Goal: Task Accomplishment & Management: Manage account settings

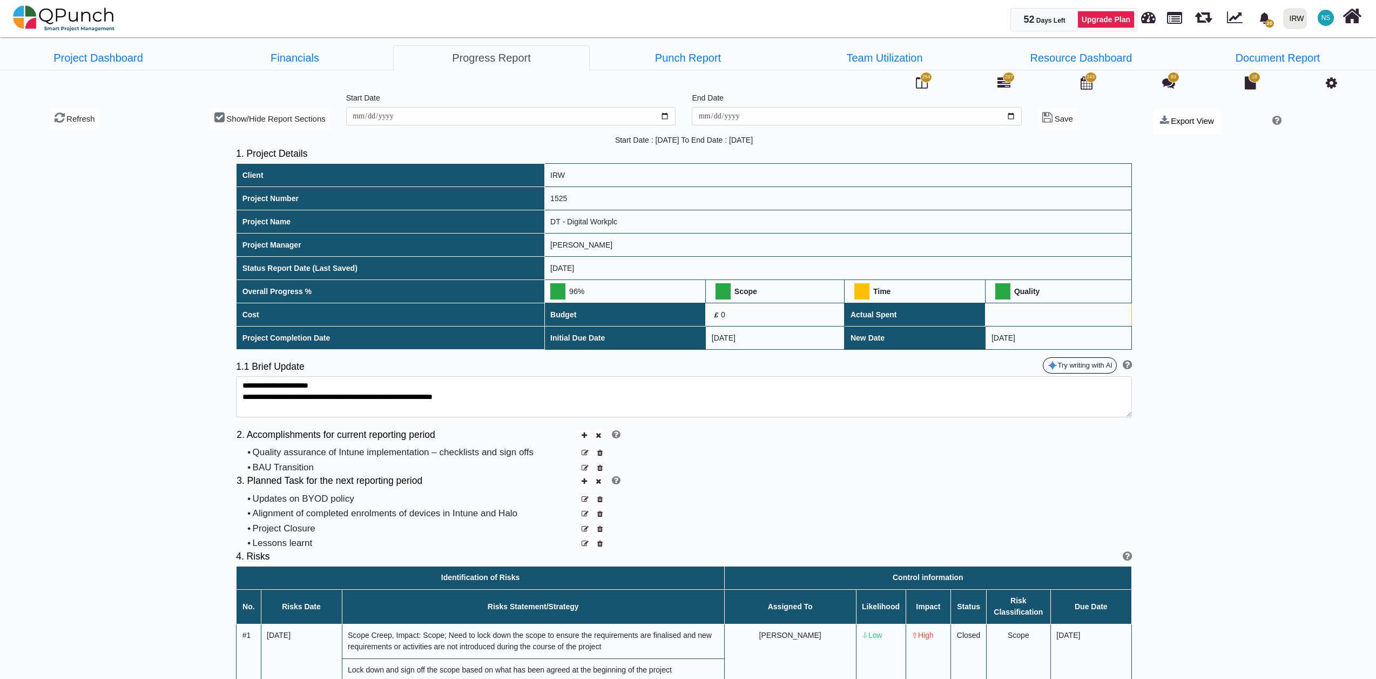
click at [85, 25] on img at bounding box center [64, 18] width 102 height 32
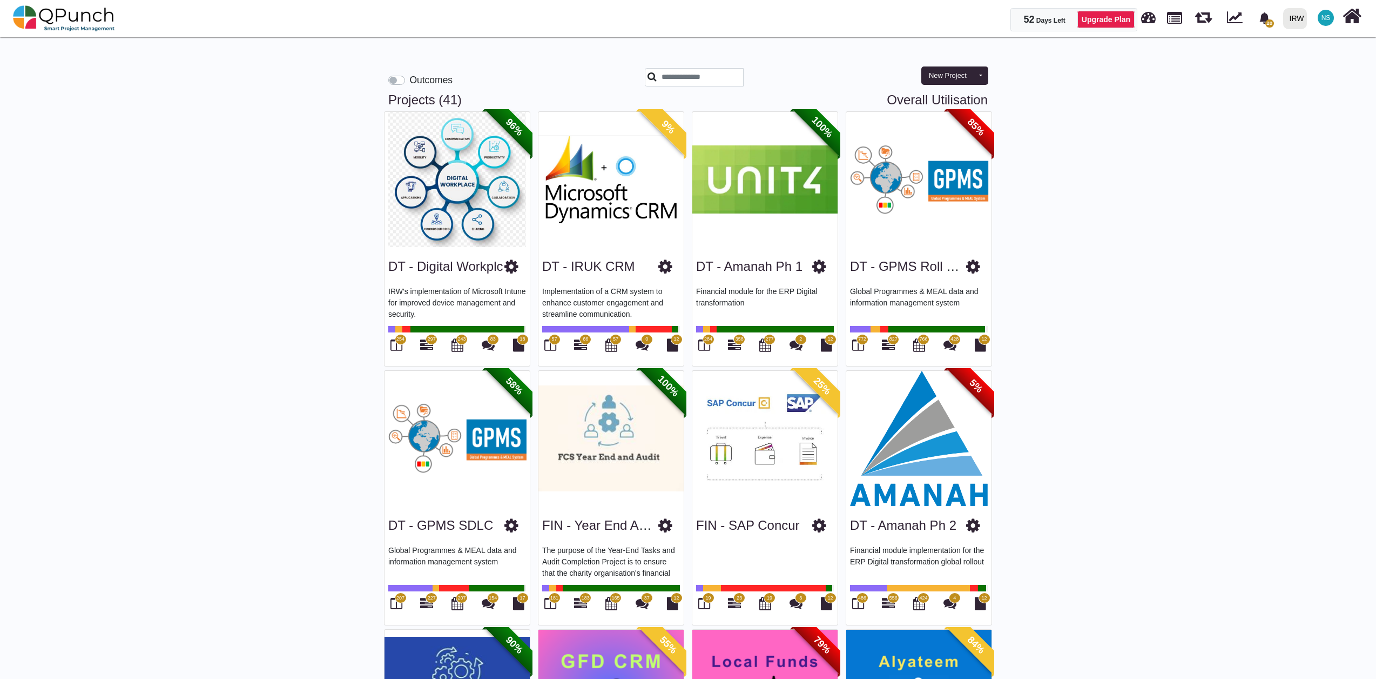
scroll to position [120, 0]
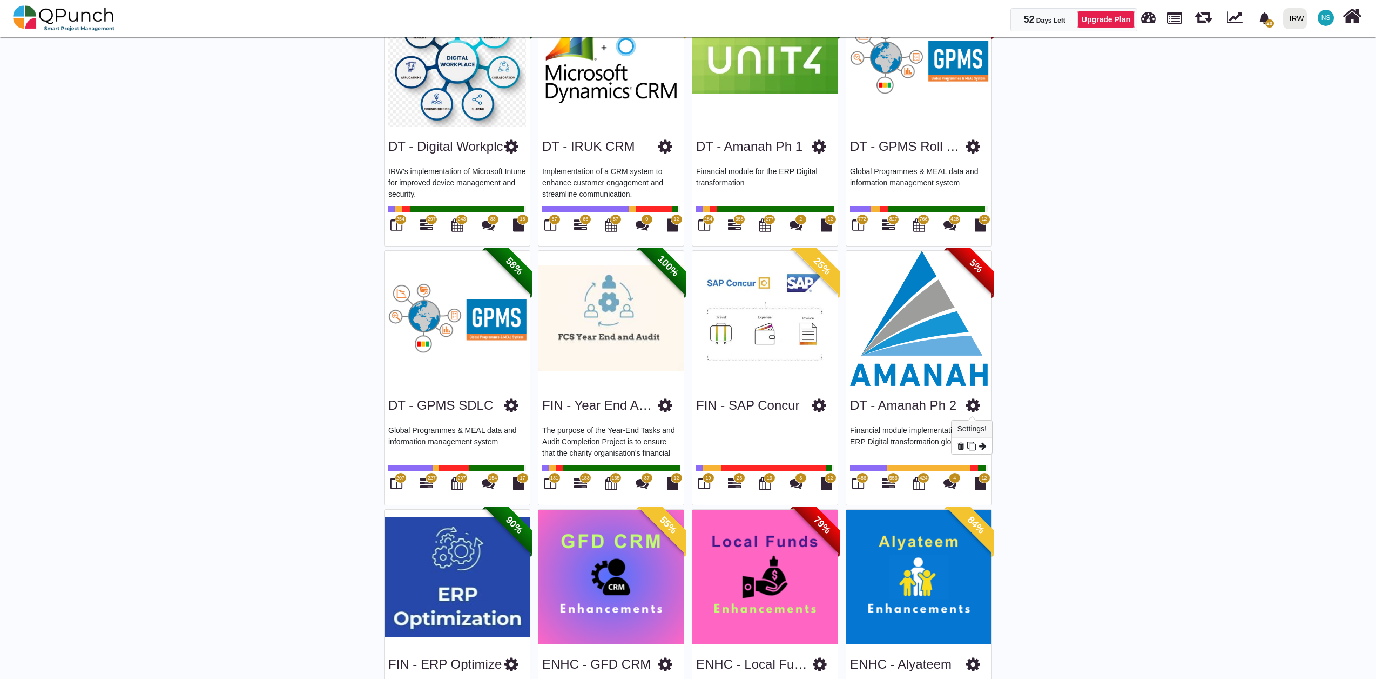
click at [973, 404] on icon at bounding box center [973, 405] width 14 height 16
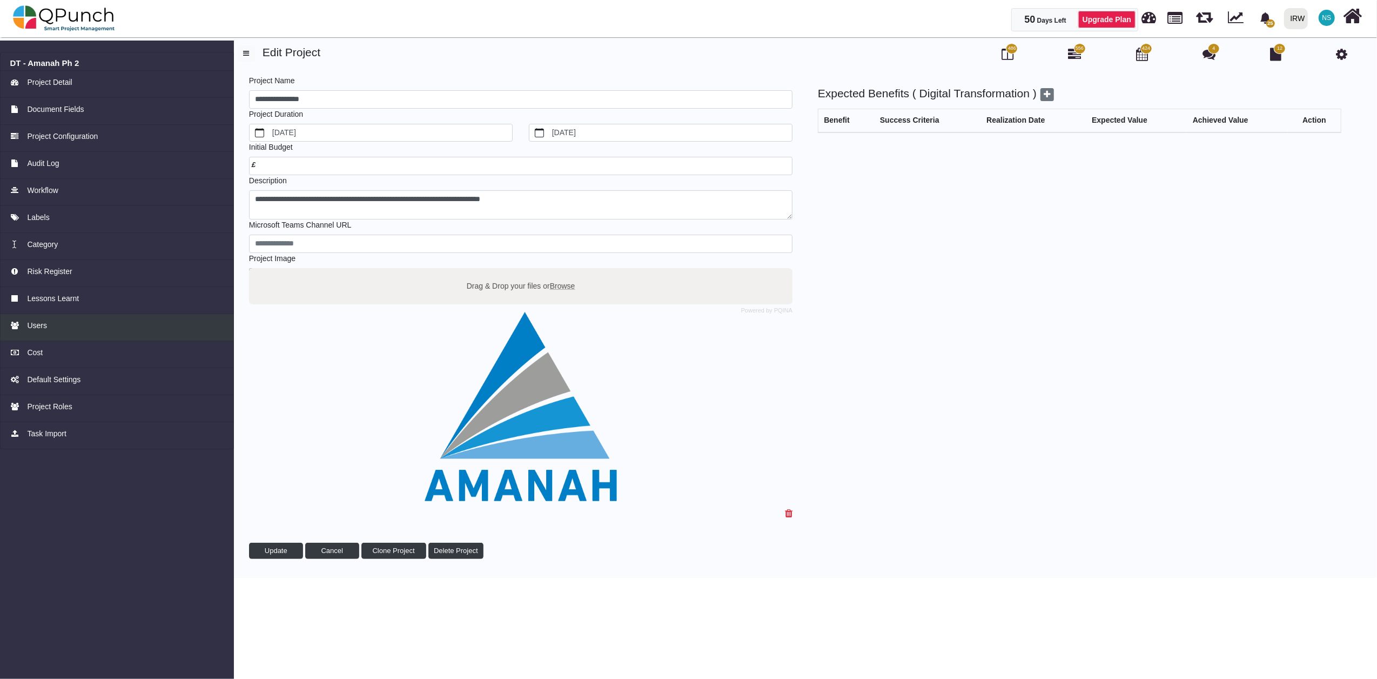
click at [48, 331] on div "Users" at bounding box center [117, 325] width 214 height 11
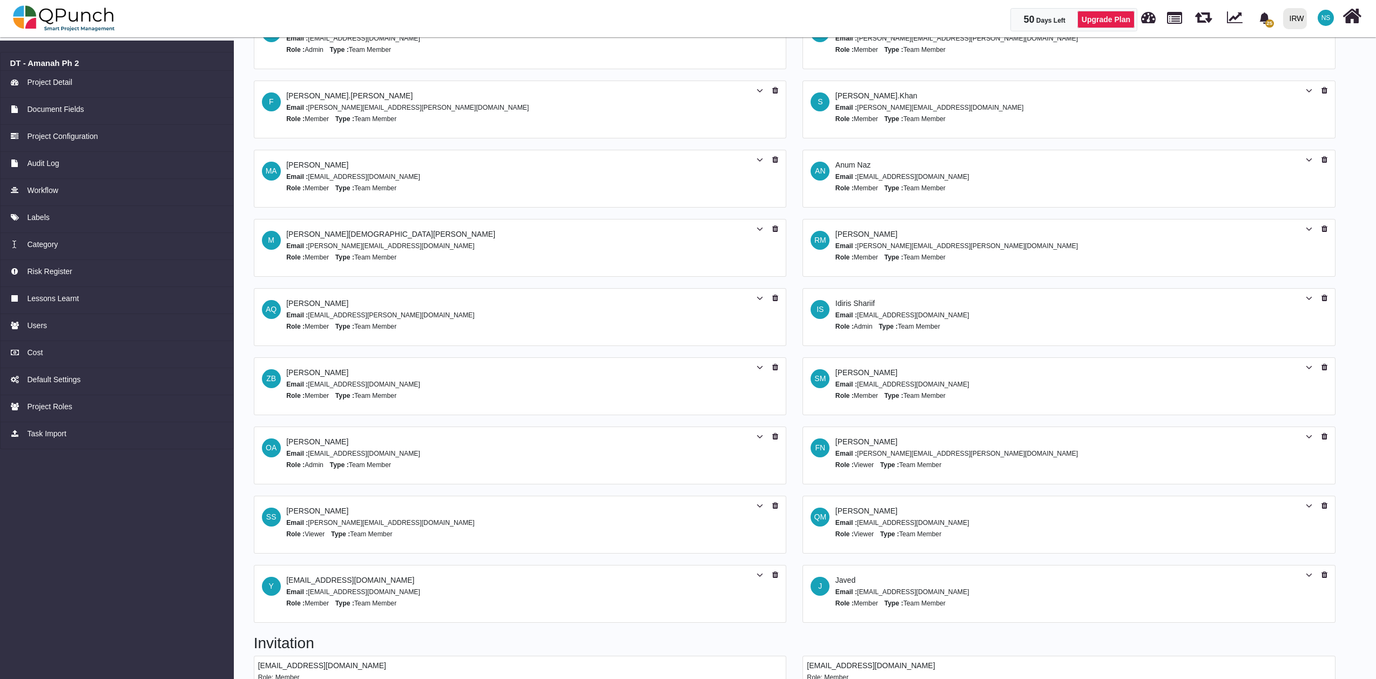
scroll to position [247, 0]
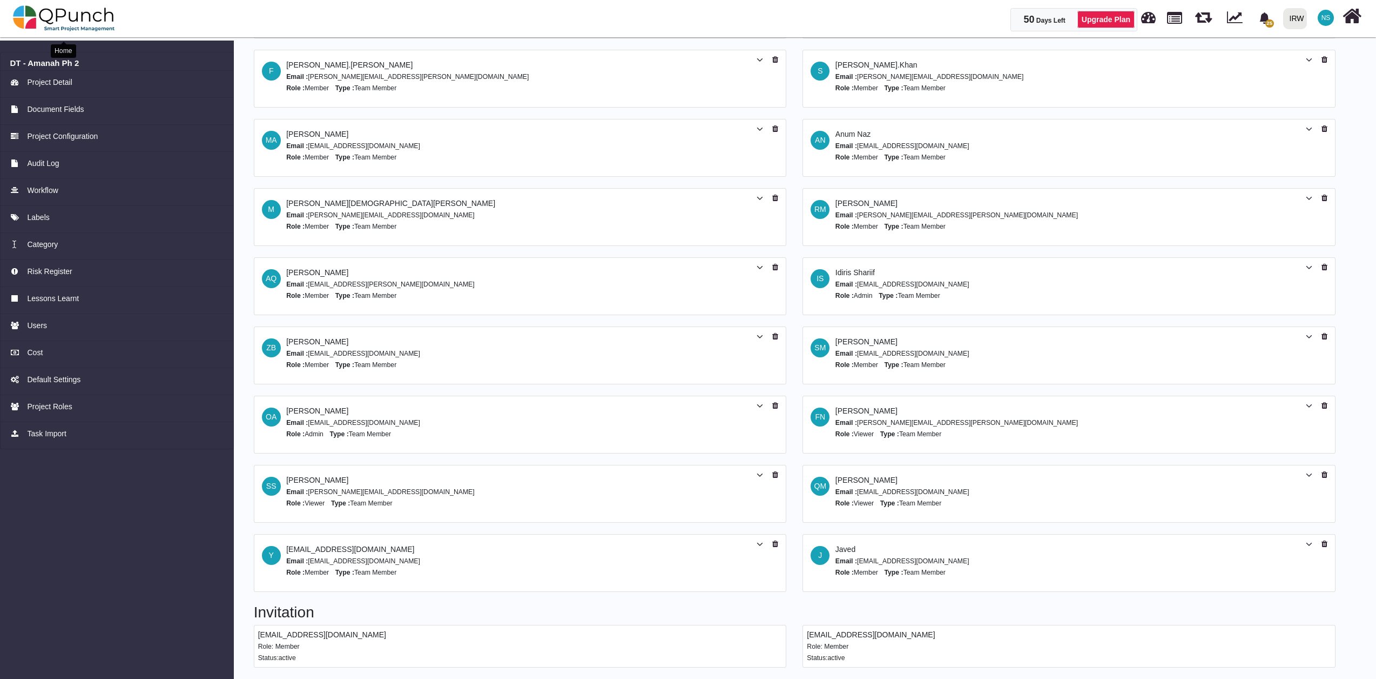
click at [78, 21] on img at bounding box center [64, 18] width 102 height 32
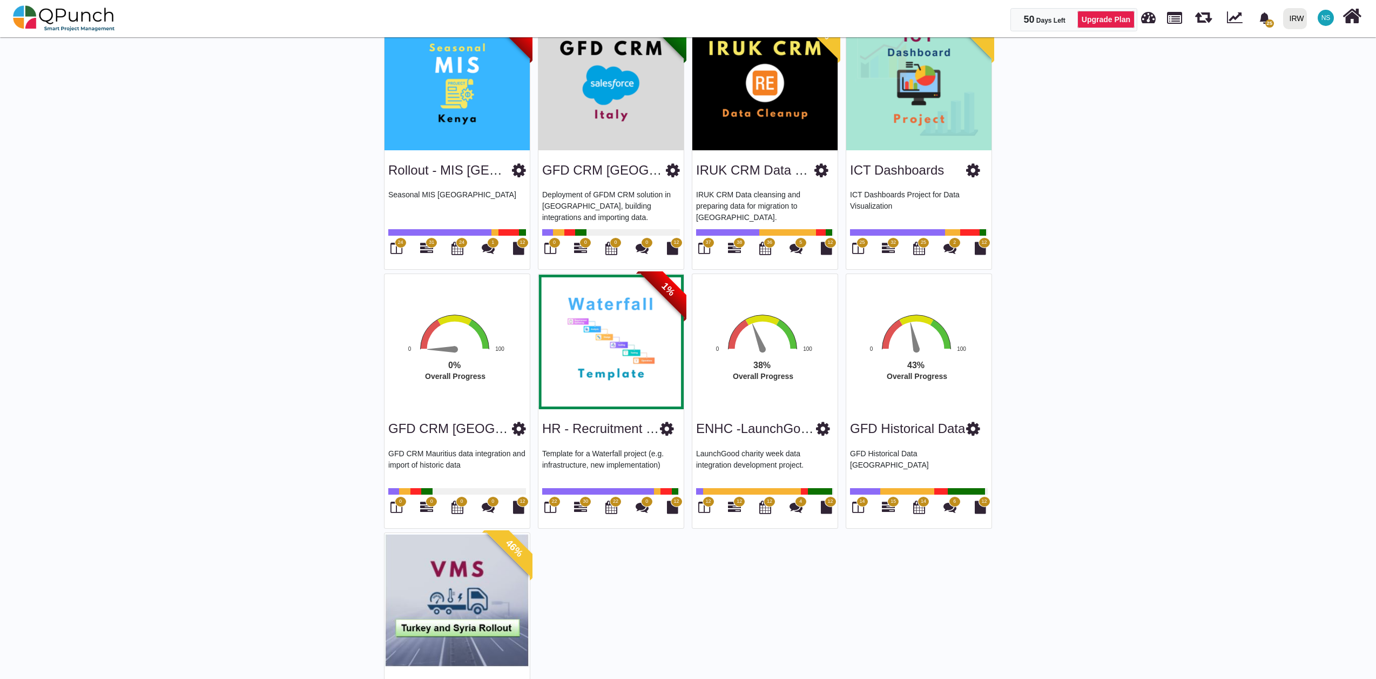
scroll to position [2046, 0]
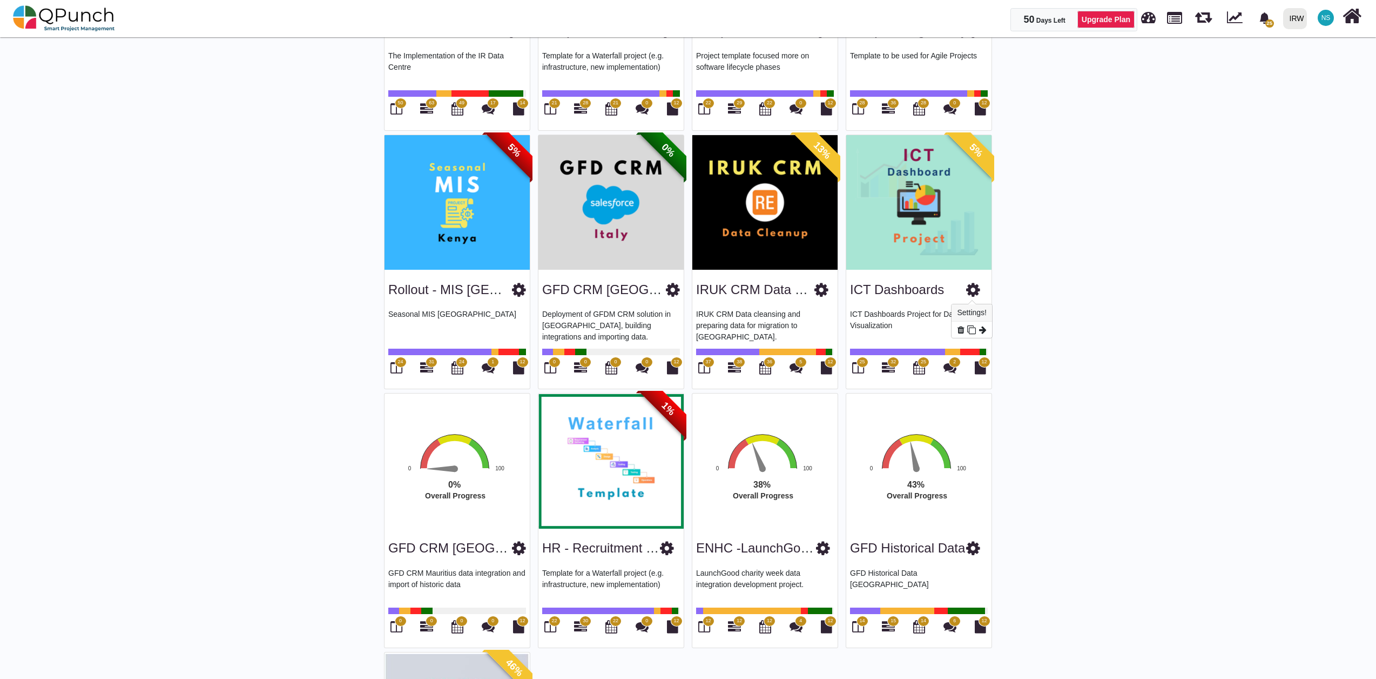
click at [975, 291] on icon at bounding box center [973, 289] width 14 height 16
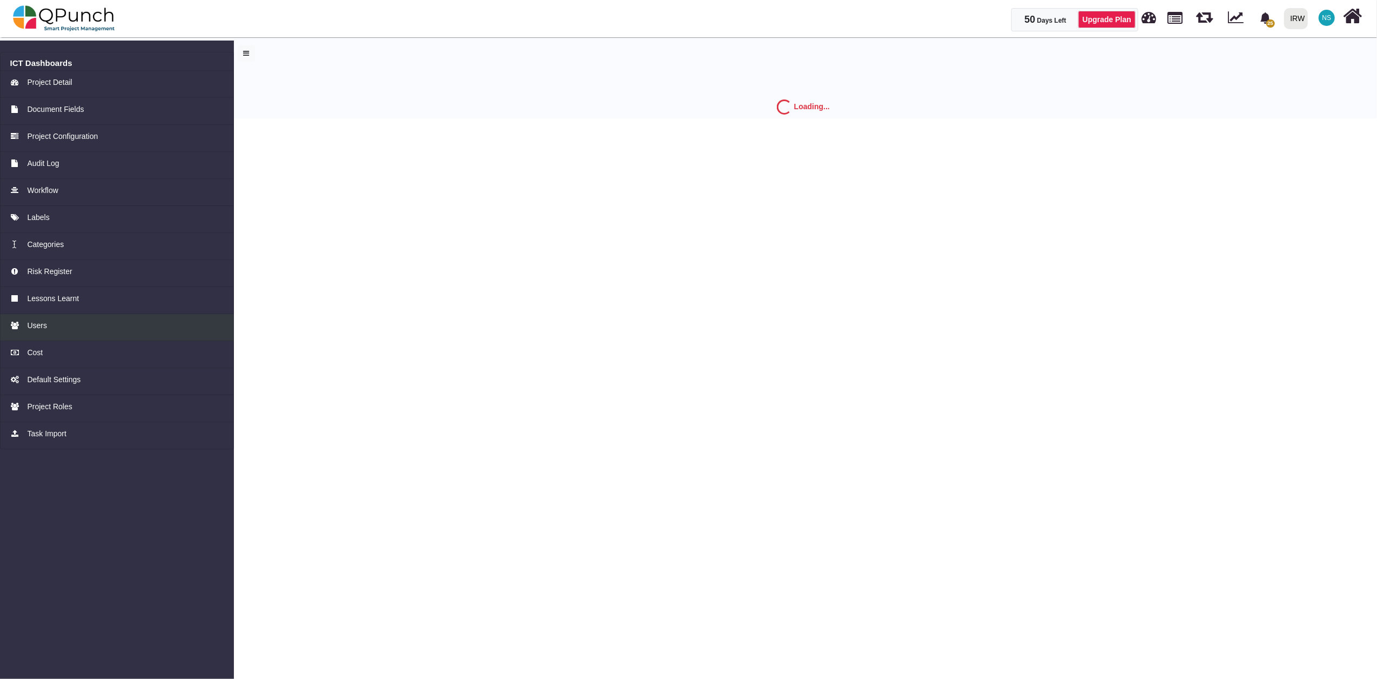
click at [44, 332] on link "Users" at bounding box center [117, 327] width 234 height 27
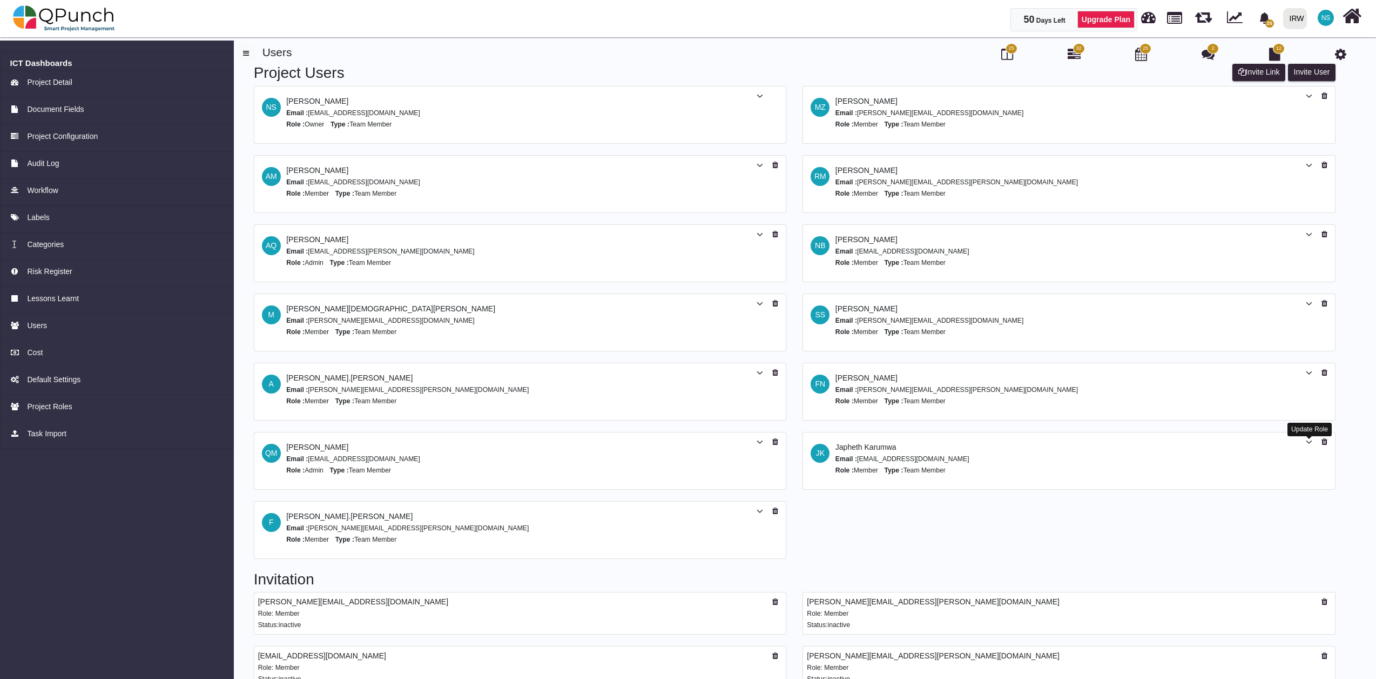
click at [1308, 443] on icon at bounding box center [1309, 442] width 6 height 8
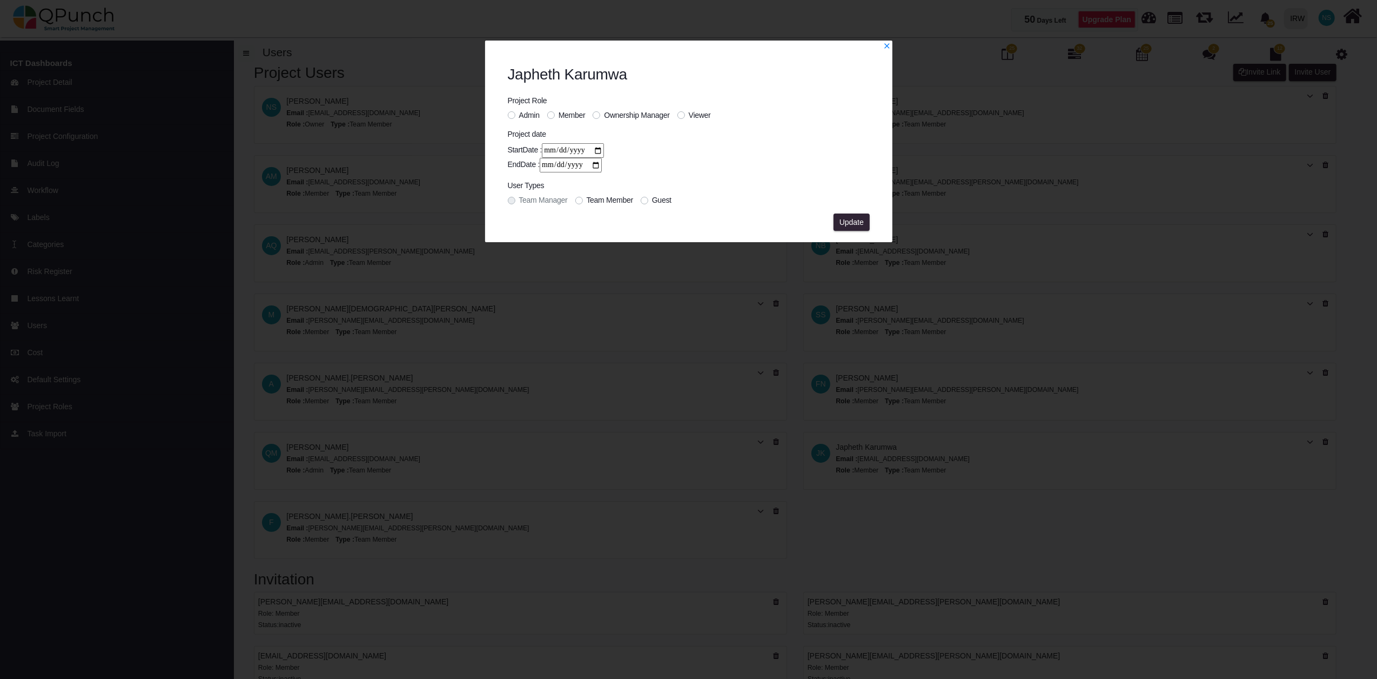
click at [518, 116] on div "Admin" at bounding box center [524, 115] width 32 height 11
click at [519, 115] on label "Admin" at bounding box center [529, 115] width 21 height 11
click at [868, 220] on button "Update" at bounding box center [852, 221] width 36 height 17
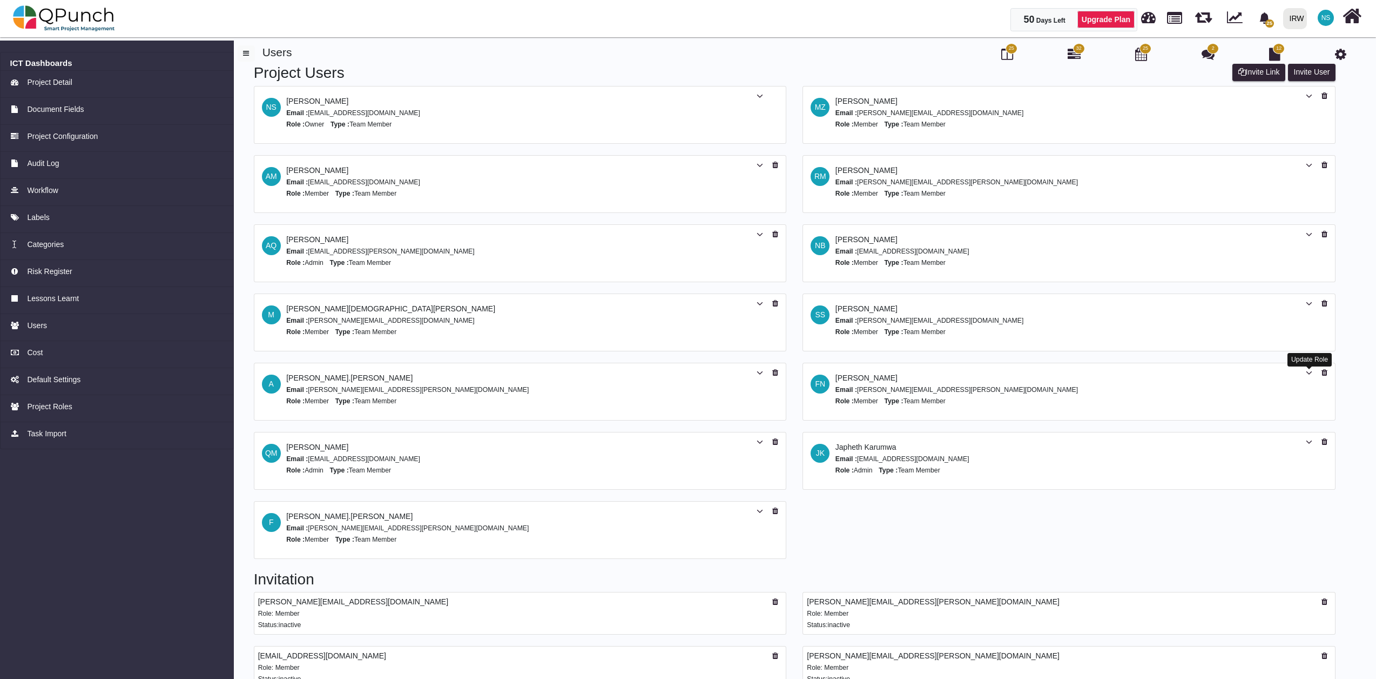
click at [1311, 372] on icon at bounding box center [1309, 373] width 6 height 8
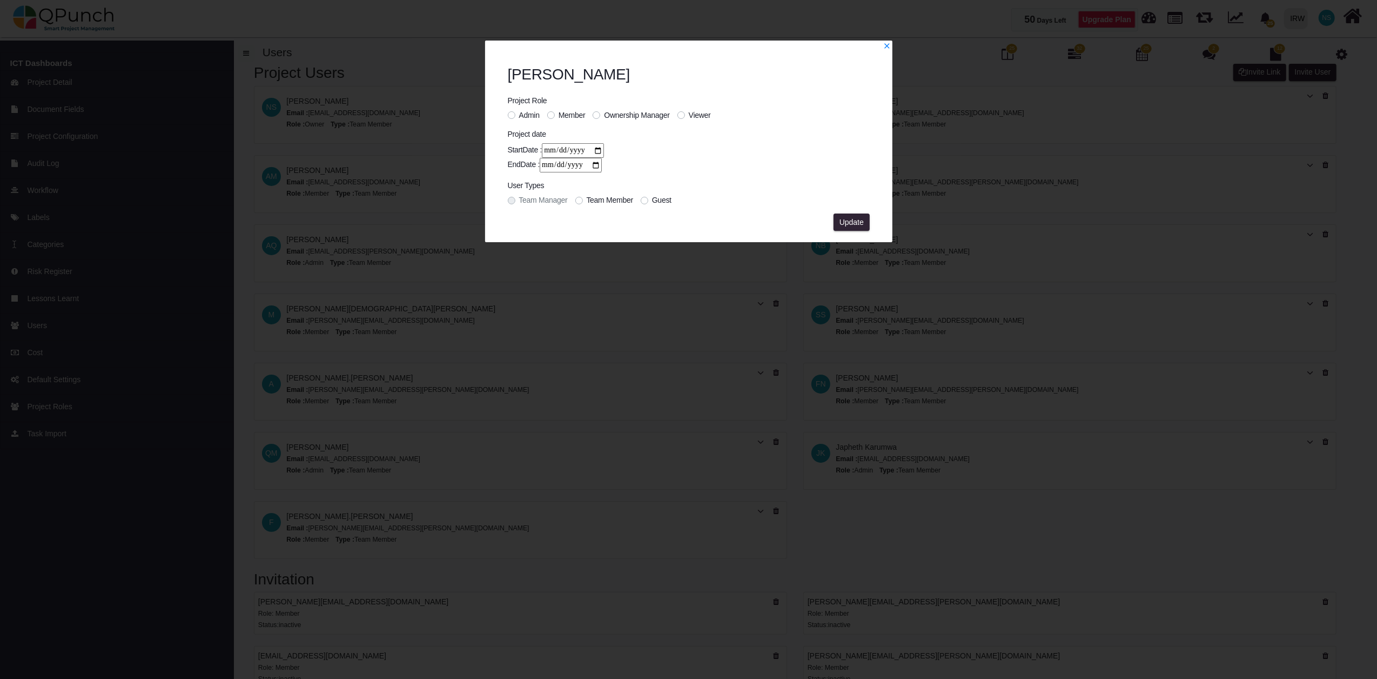
click at [519, 115] on label "Admin" at bounding box center [529, 115] width 21 height 11
click at [850, 224] on span "Update" at bounding box center [851, 222] width 24 height 9
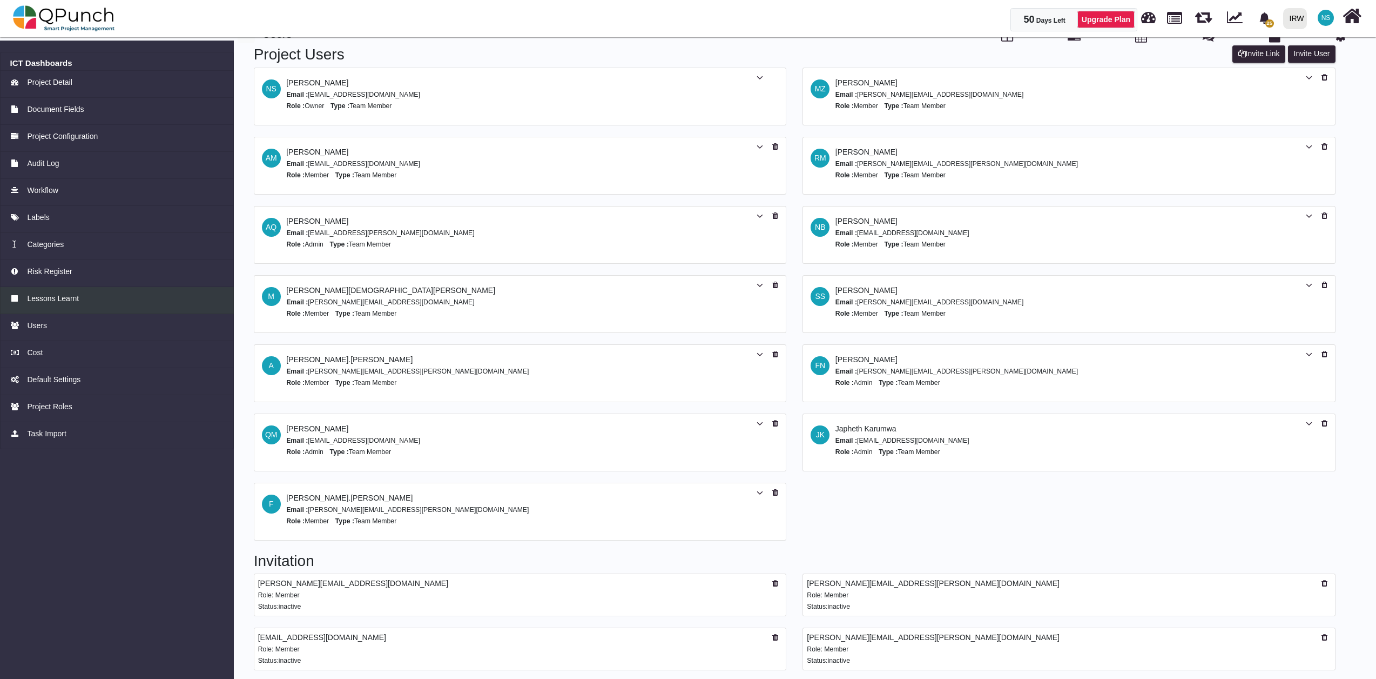
scroll to position [24, 0]
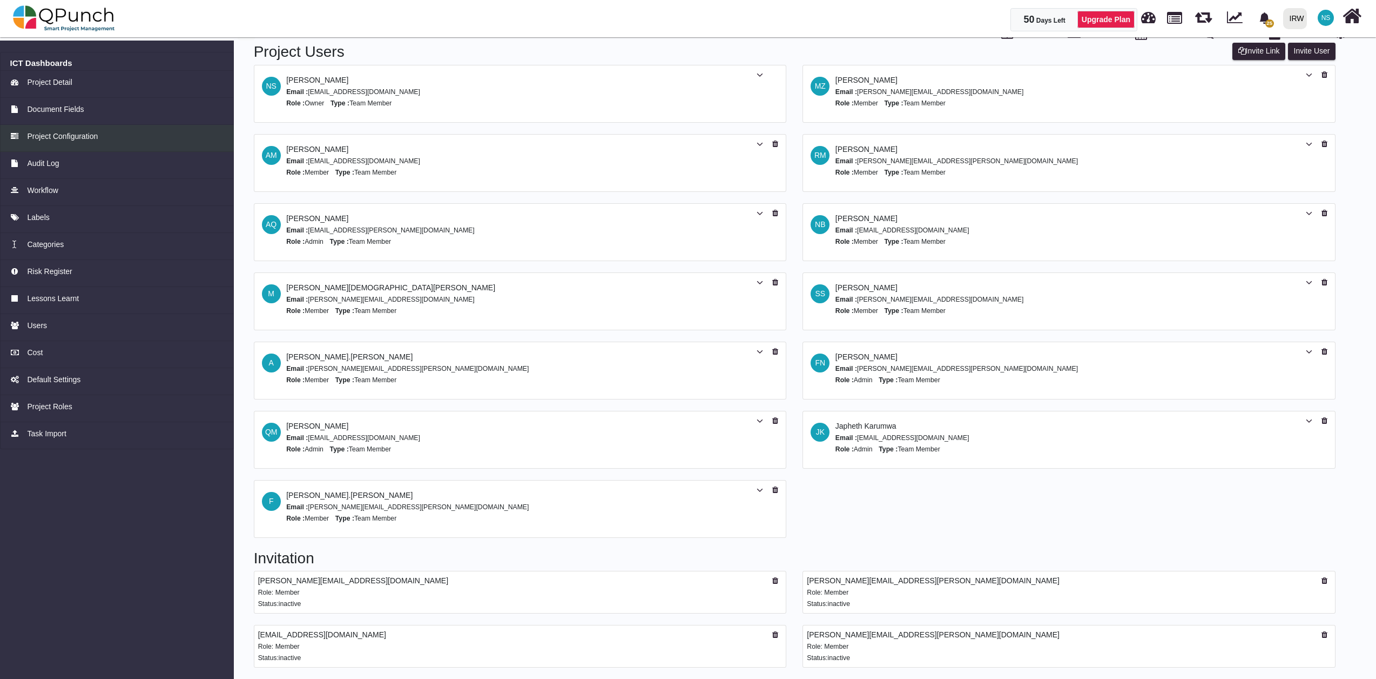
click at [62, 137] on span "Project Configuration" at bounding box center [62, 136] width 71 height 11
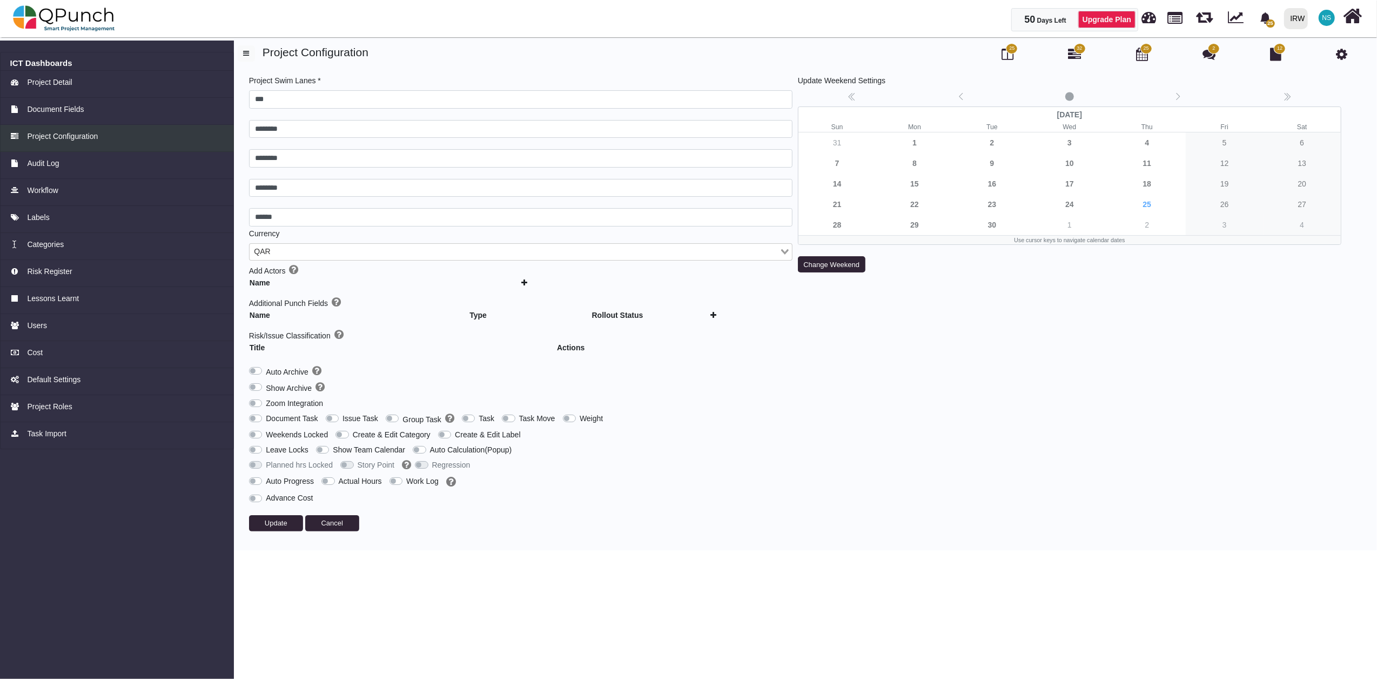
click at [61, 136] on span "Project Configuration" at bounding box center [62, 136] width 71 height 11
type input "***"
type input "********"
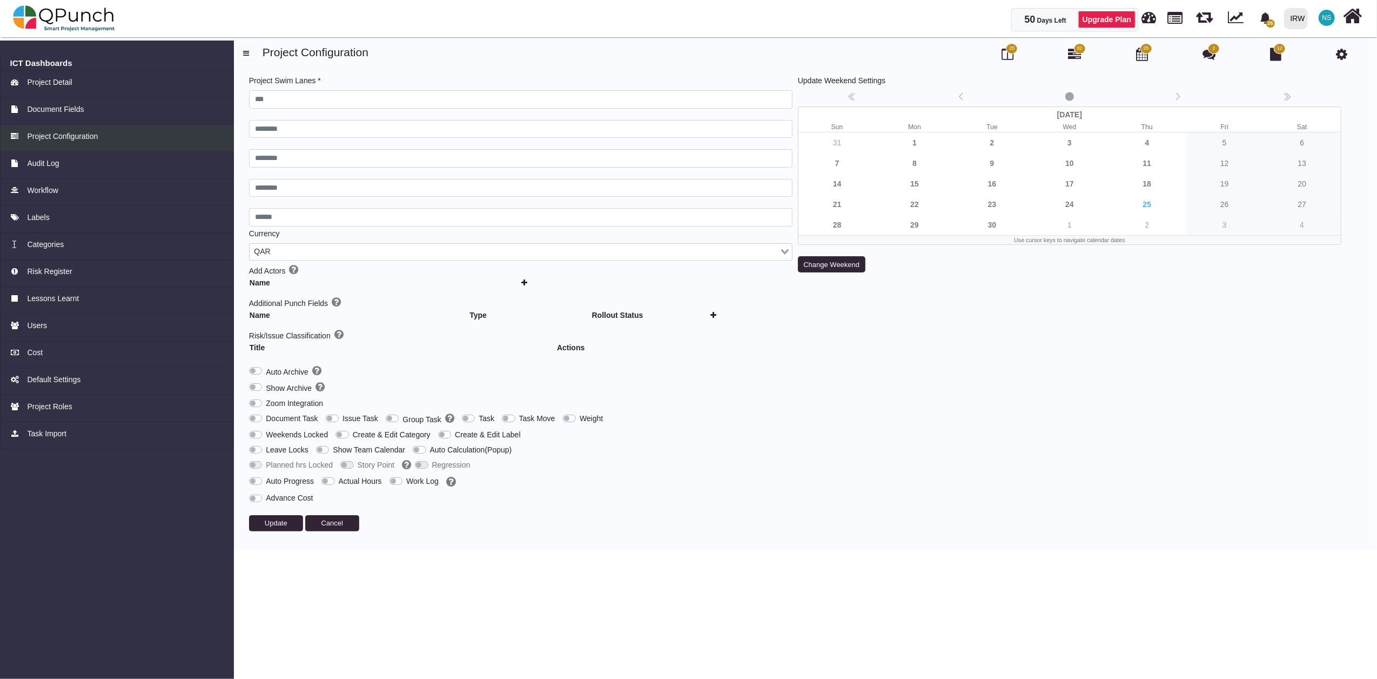
type input "******"
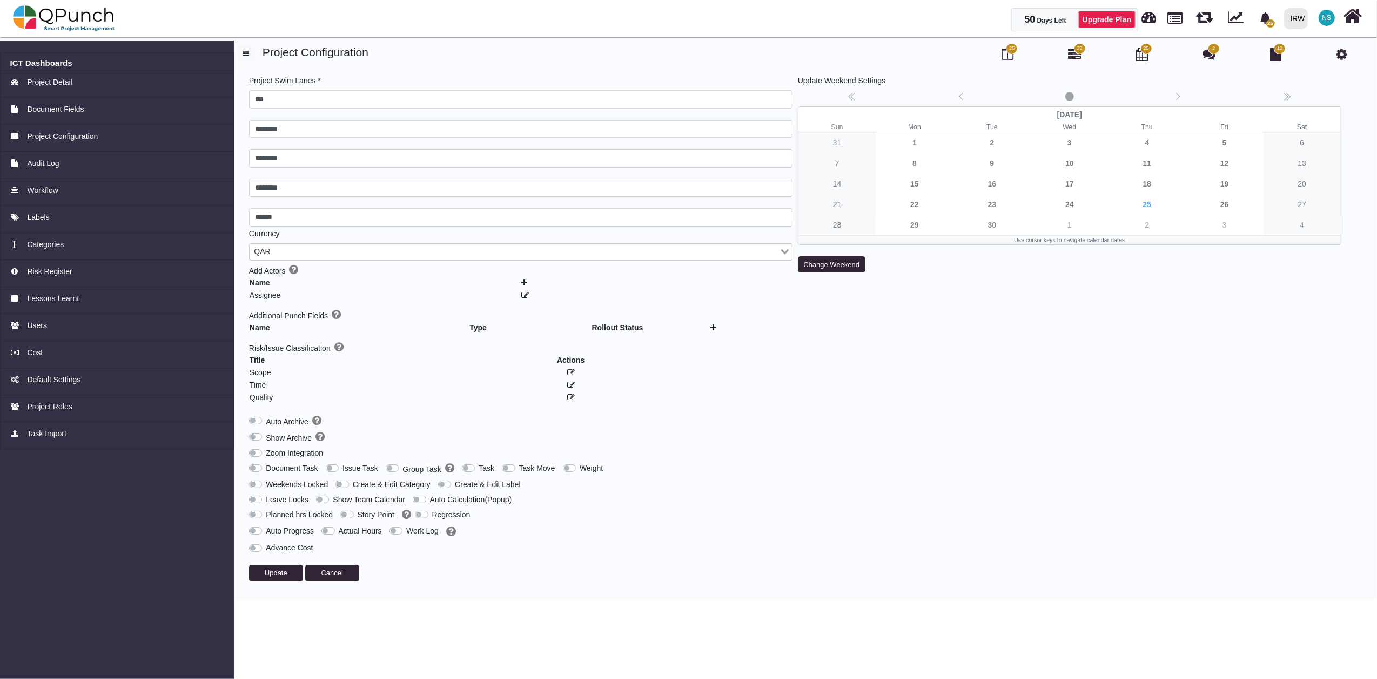
click at [402, 470] on label "Group Task" at bounding box center [427, 468] width 51 height 12
click at [430, 500] on label "Auto Calculation(Popup)" at bounding box center [471, 499] width 82 height 11
click at [430, 501] on label "Auto Calculation(Popup)" at bounding box center [471, 499] width 82 height 11
click at [266, 500] on label "Leave Locks" at bounding box center [287, 499] width 43 height 11
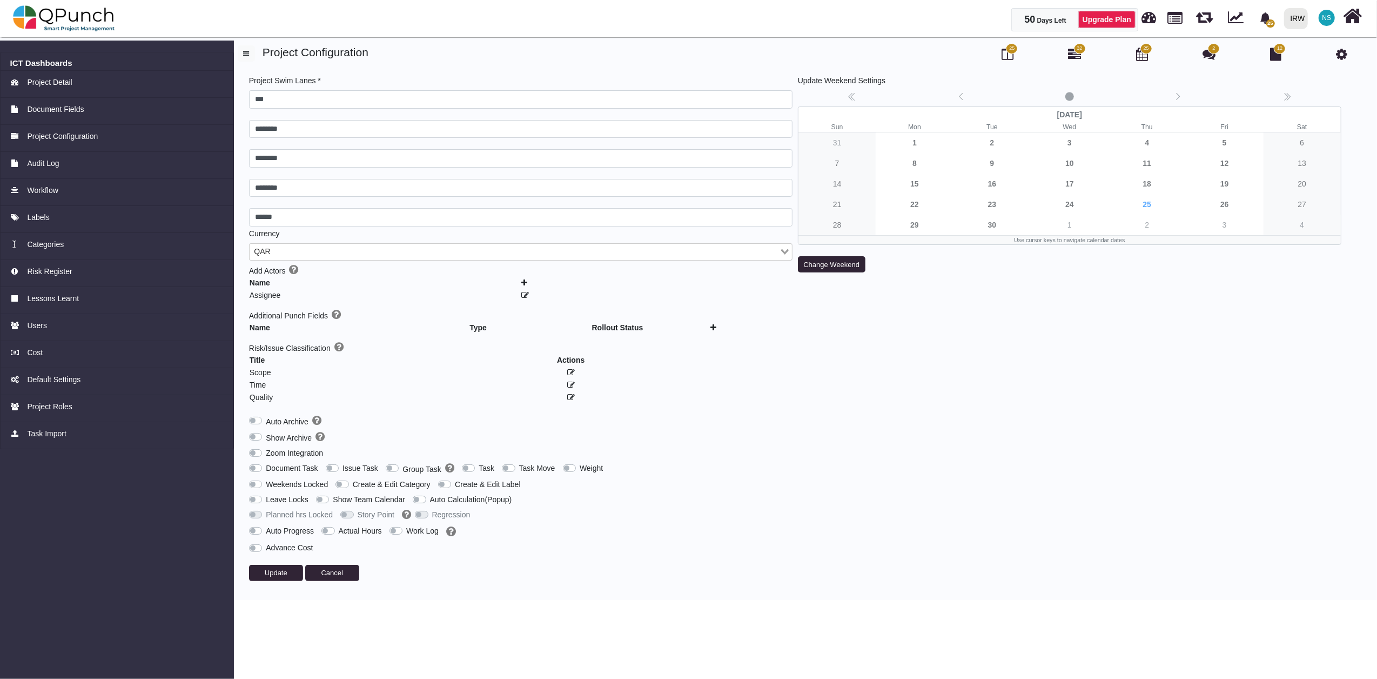
click at [788, 253] on div "Loading..." at bounding box center [786, 251] width 12 height 14
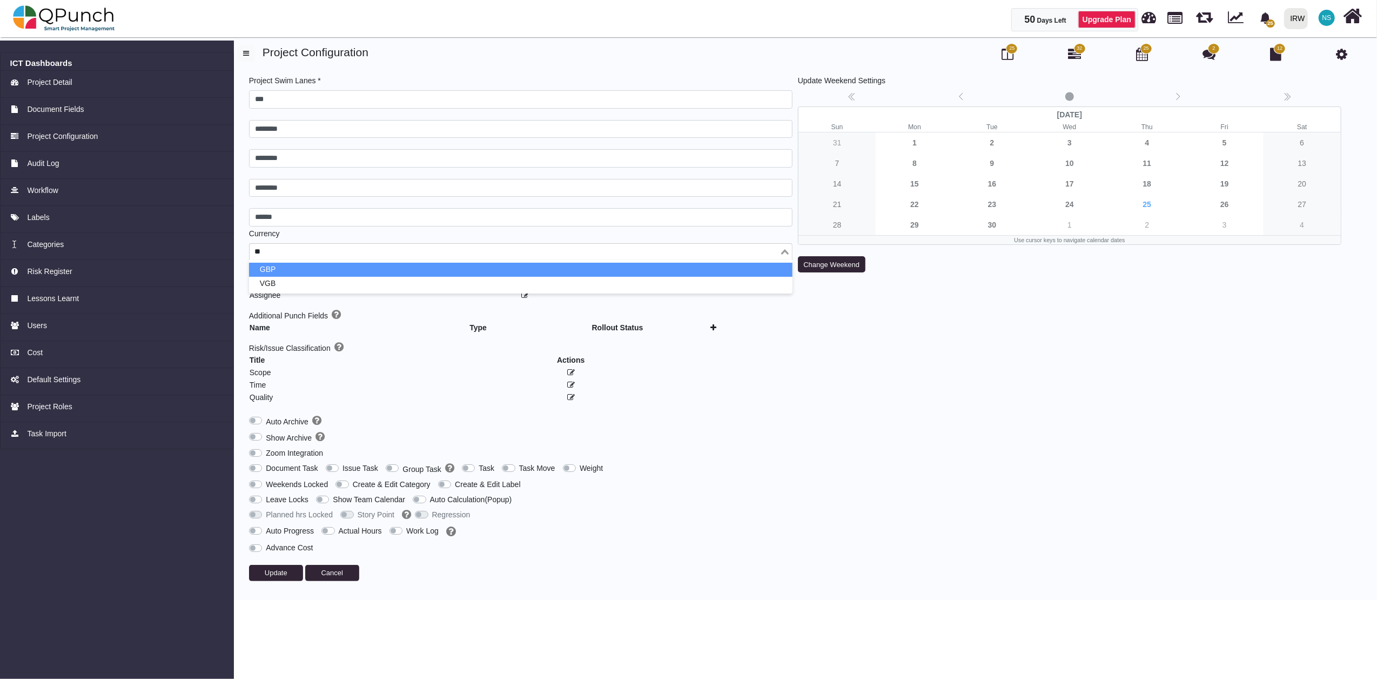
type input "***"
click at [330, 268] on li "GBP" at bounding box center [520, 270] width 543 height 14
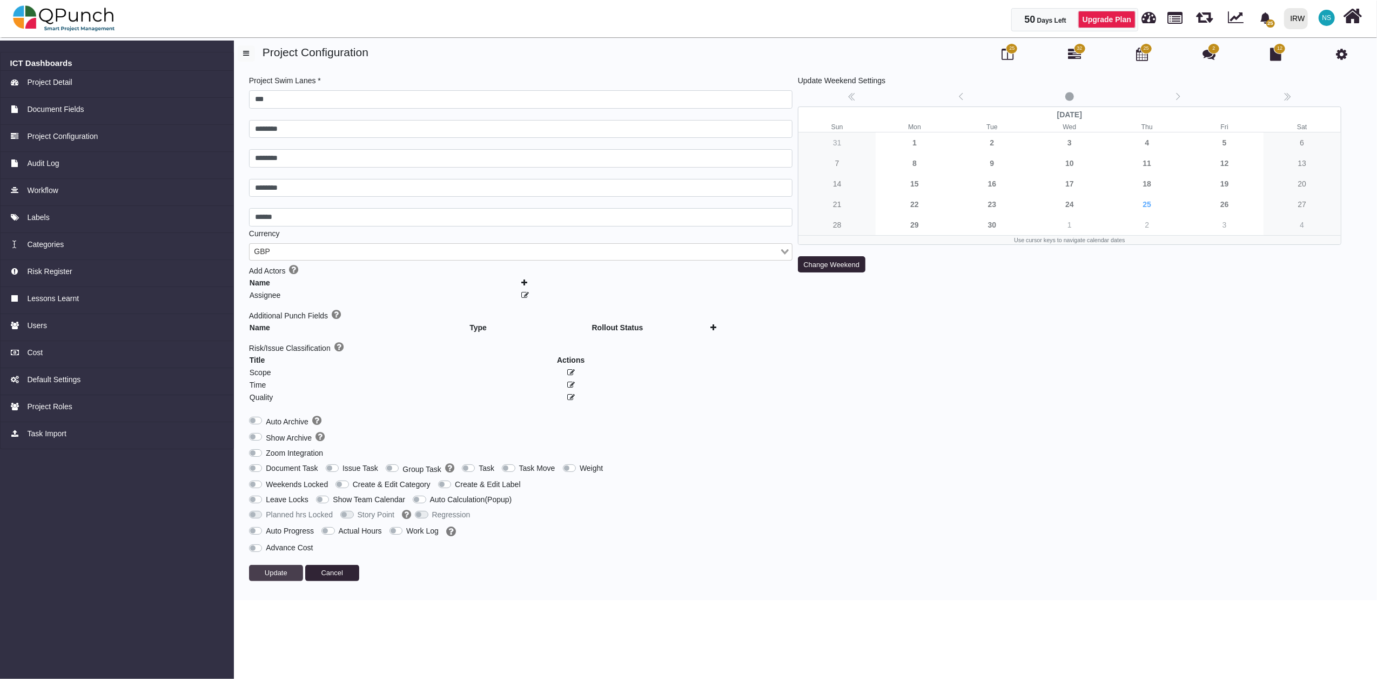
click at [282, 573] on span "Update" at bounding box center [276, 572] width 23 height 8
click at [287, 574] on button "Update" at bounding box center [276, 573] width 54 height 16
click at [65, 16] on img at bounding box center [64, 18] width 102 height 32
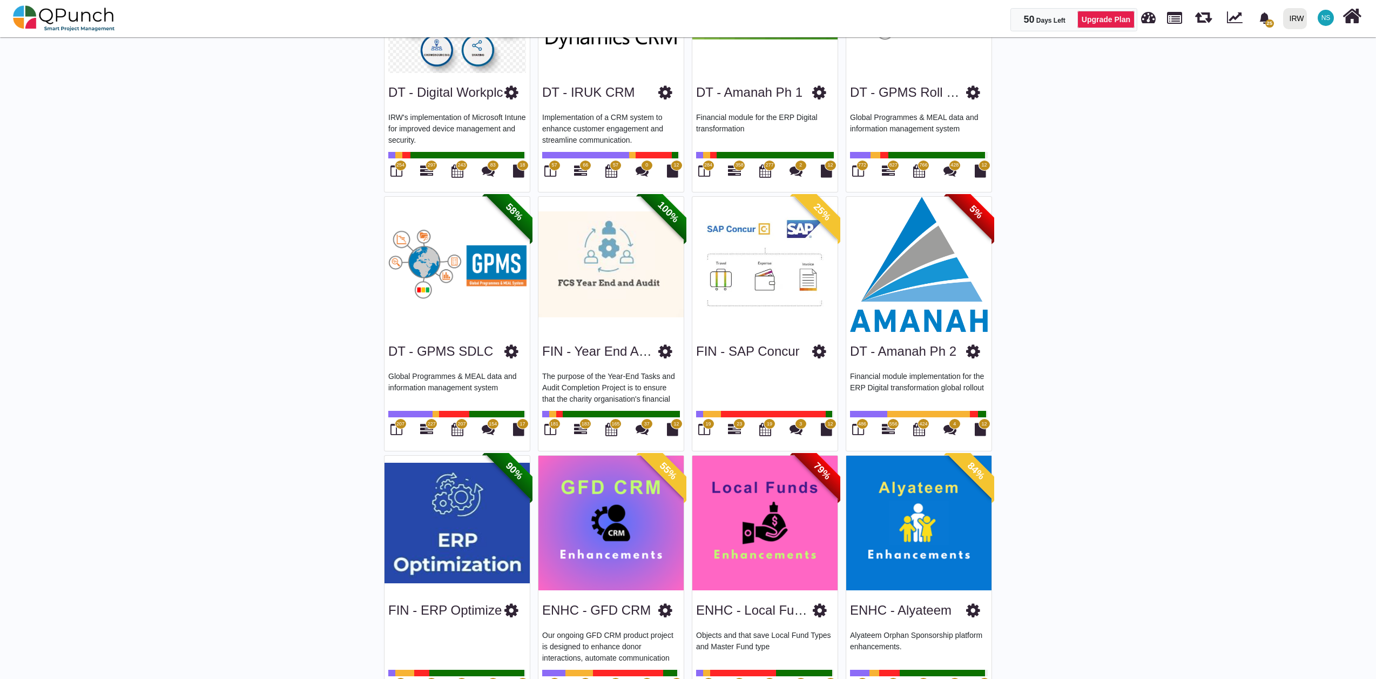
scroll to position [240, 0]
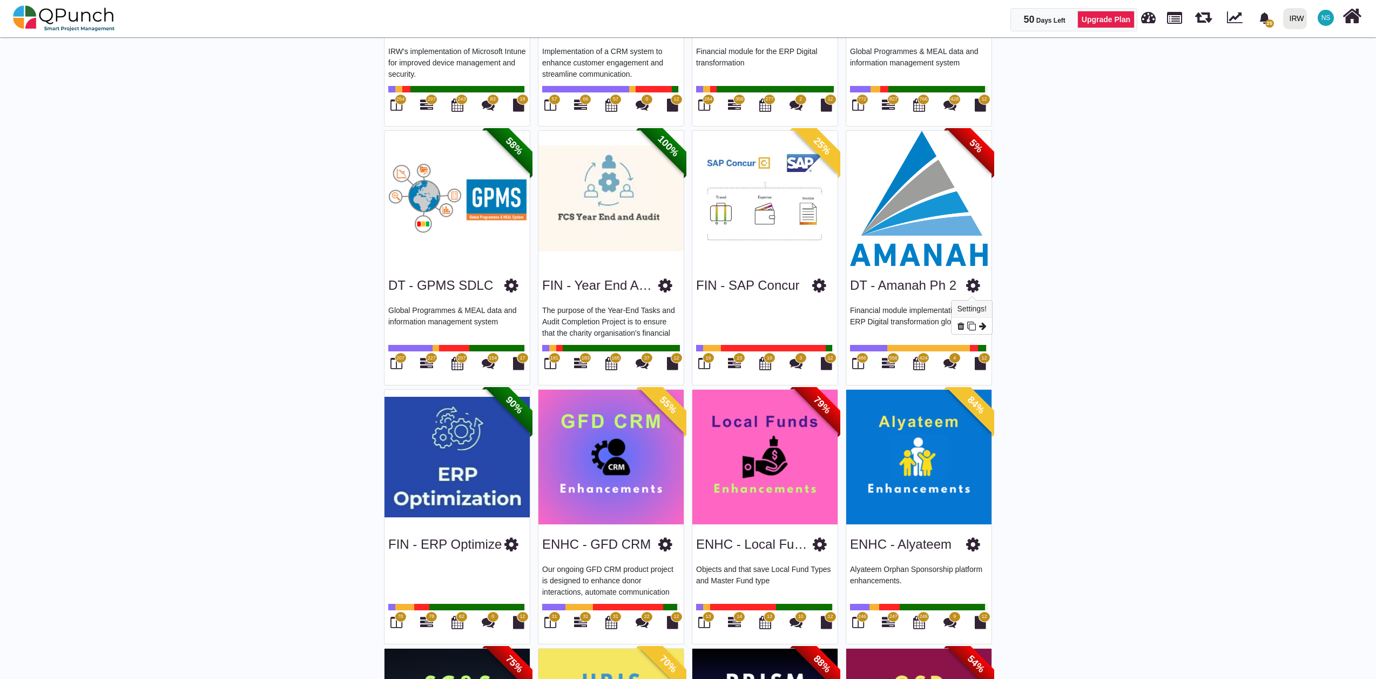
click at [977, 286] on icon at bounding box center [973, 285] width 14 height 16
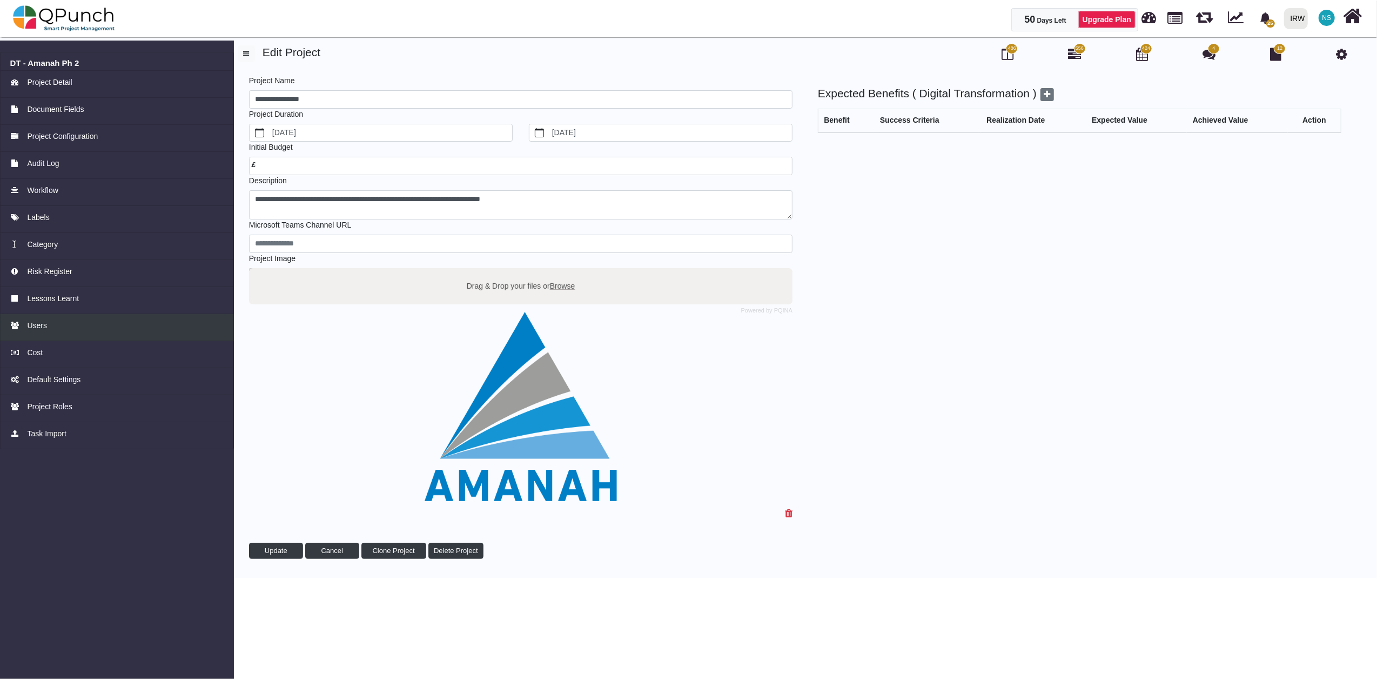
click at [29, 323] on span "Users" at bounding box center [37, 325] width 20 height 11
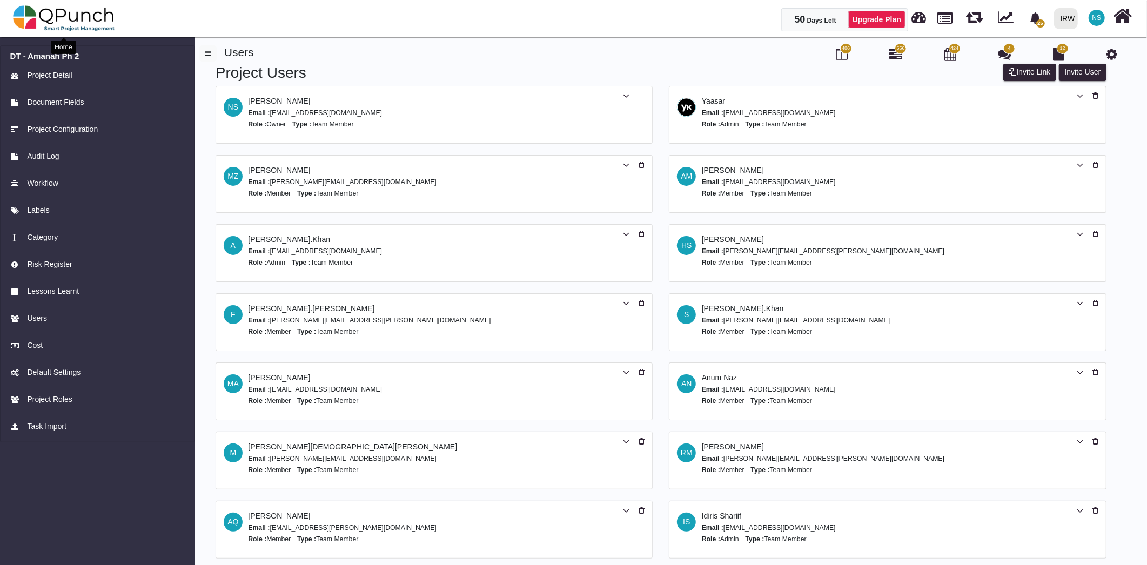
drag, startPoint x: 59, startPoint y: 22, endPoint x: 48, endPoint y: 24, distance: 12.2
click at [57, 21] on img at bounding box center [64, 18] width 102 height 32
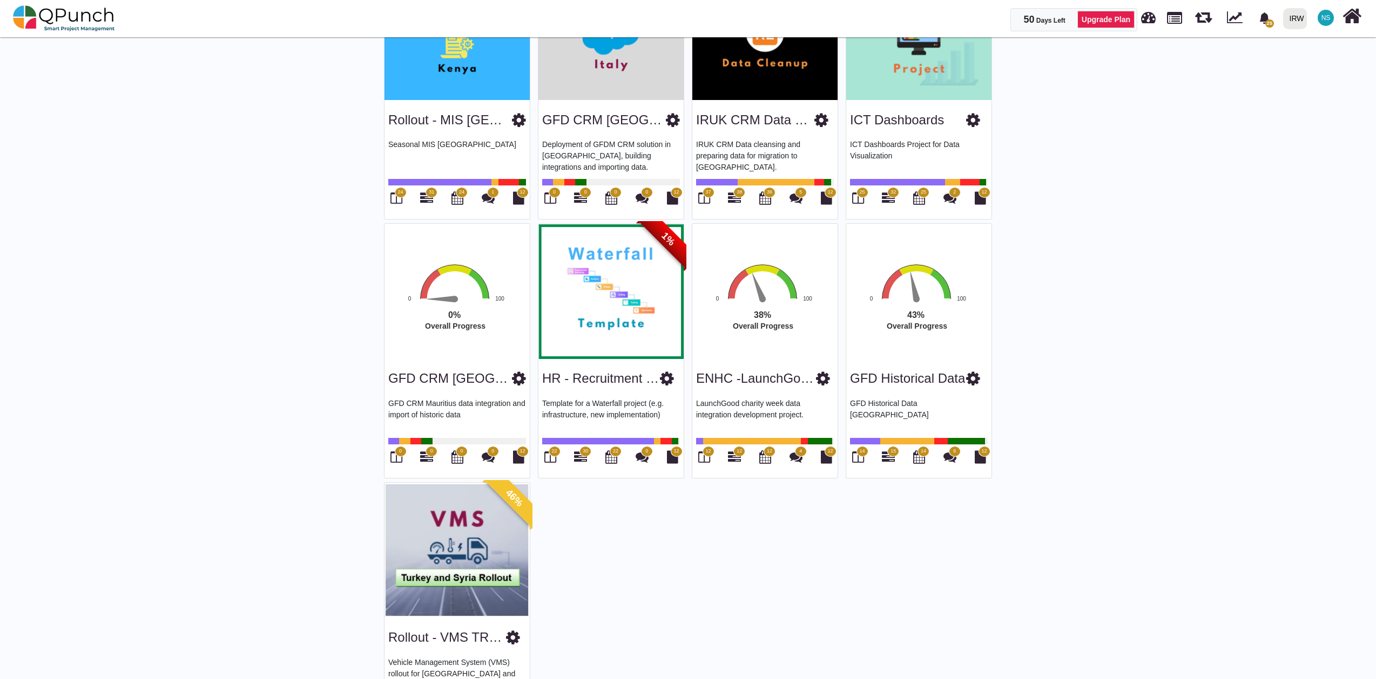
scroll to position [2166, 0]
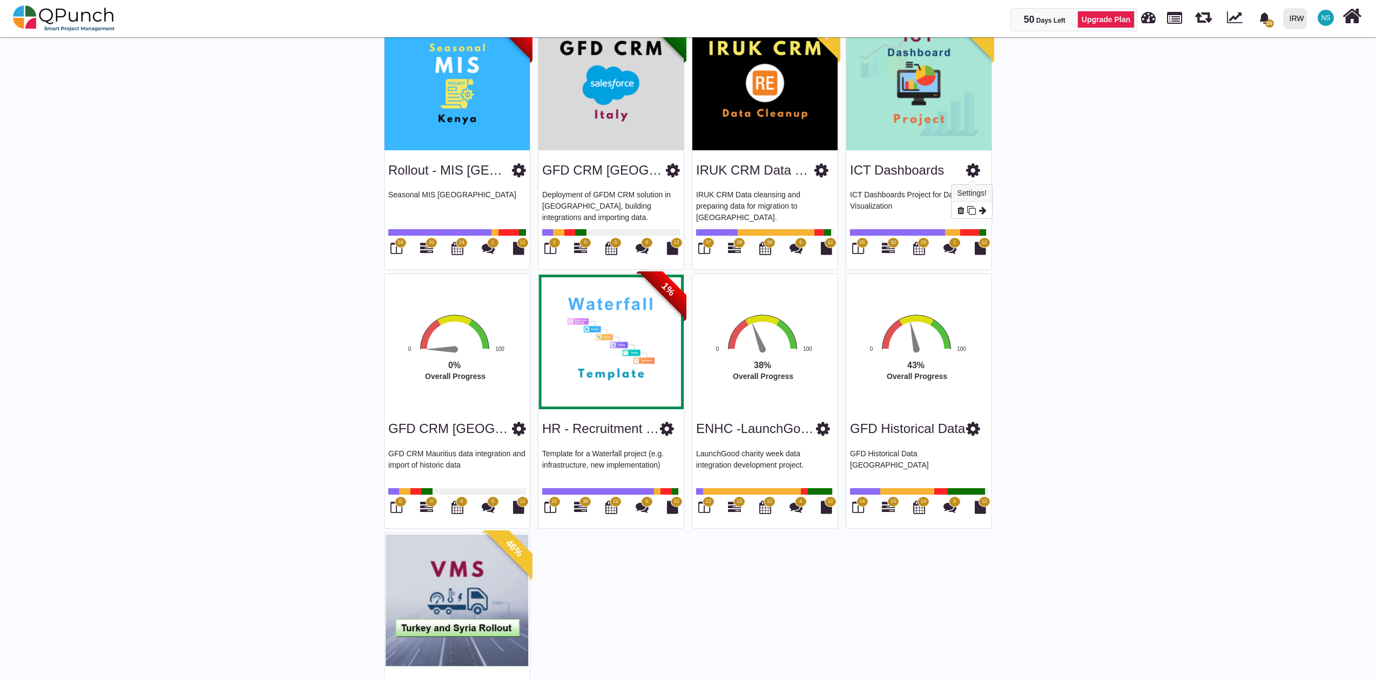
click at [970, 173] on icon at bounding box center [973, 170] width 14 height 16
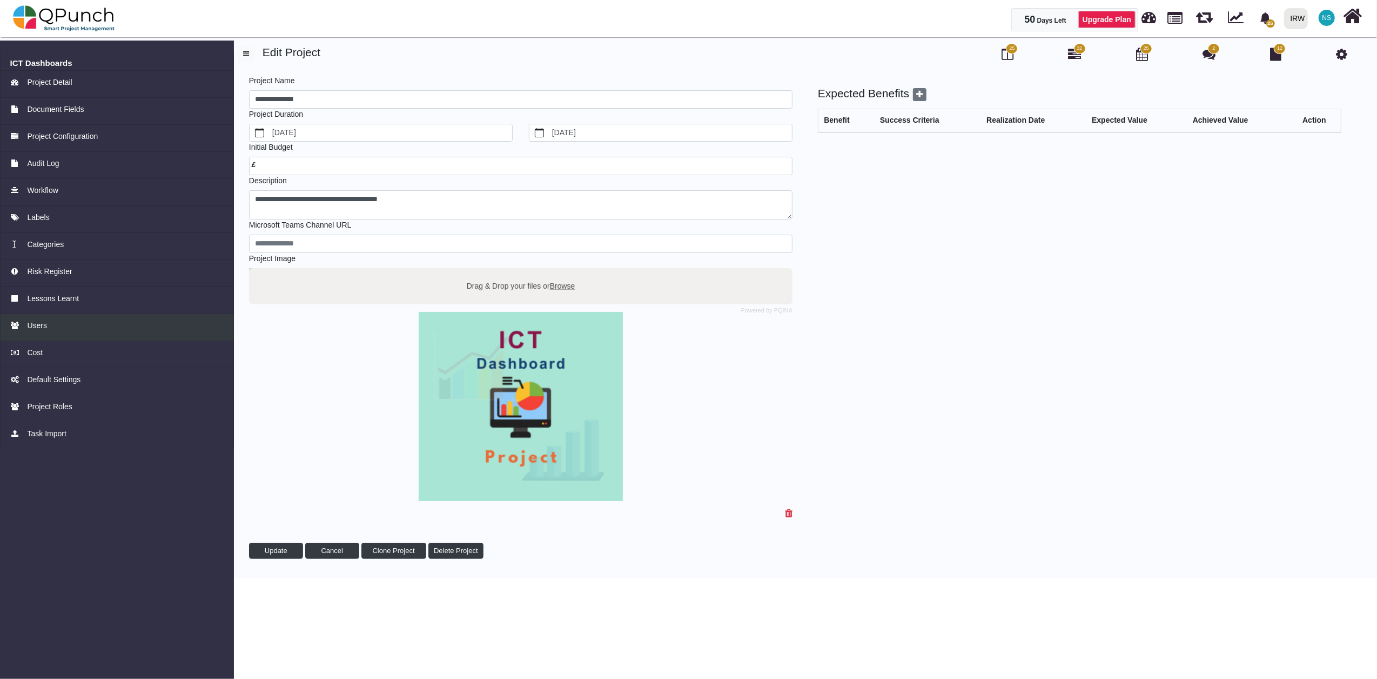
click at [35, 331] on span "Users" at bounding box center [37, 325] width 20 height 11
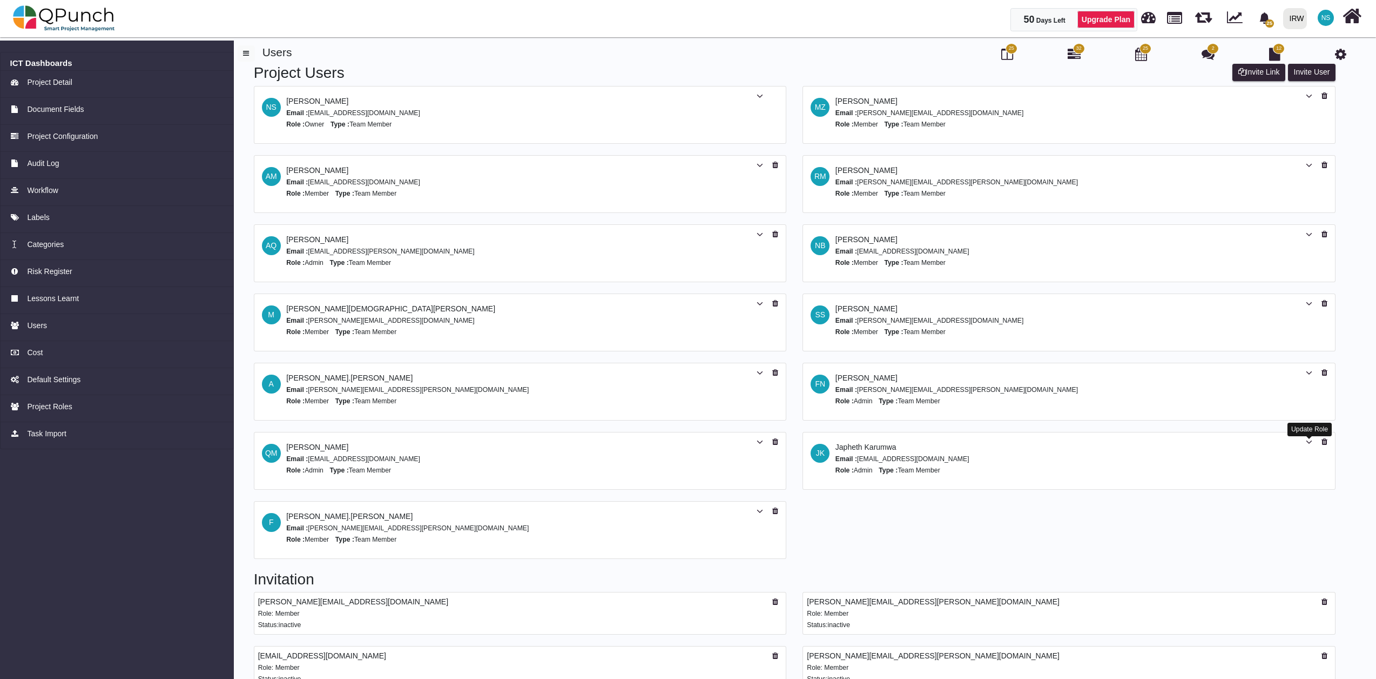
click at [1306, 443] on icon at bounding box center [1309, 442] width 6 height 8
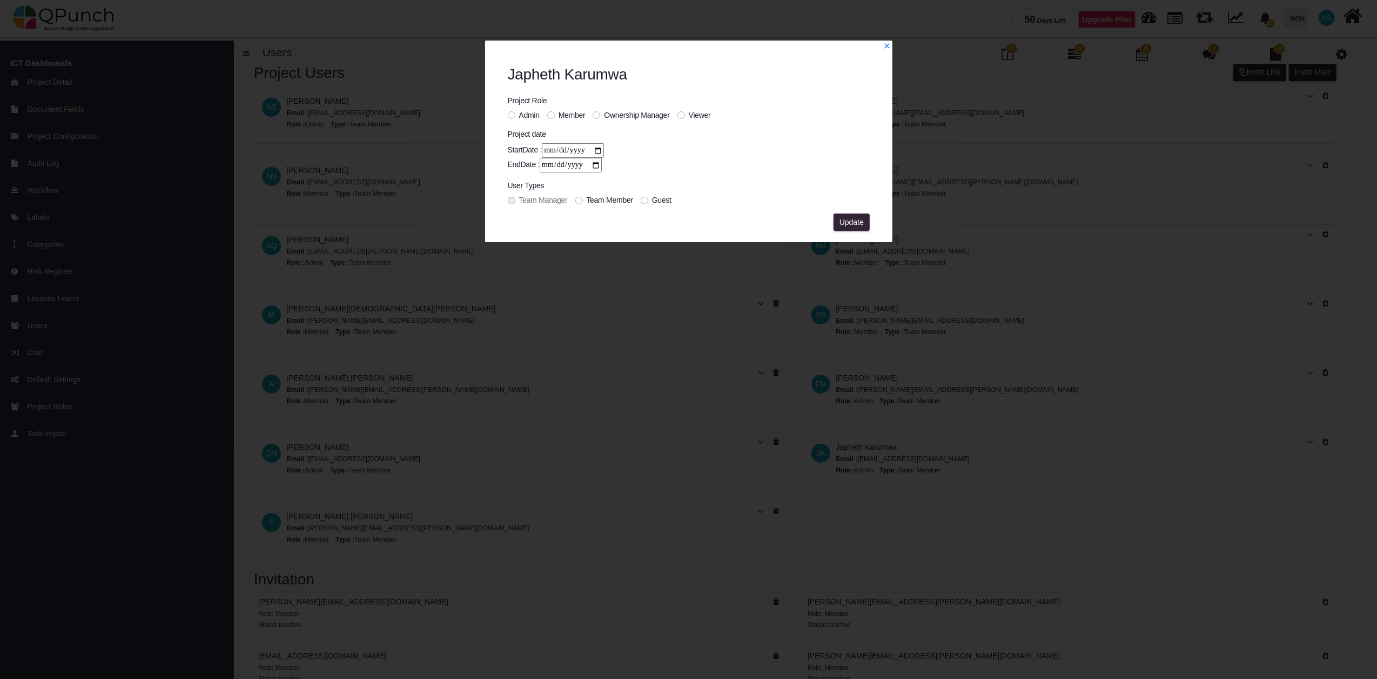
click at [604, 113] on label "Ownership Manager" at bounding box center [636, 115] width 65 height 11
click at [861, 221] on span "Update" at bounding box center [851, 222] width 24 height 9
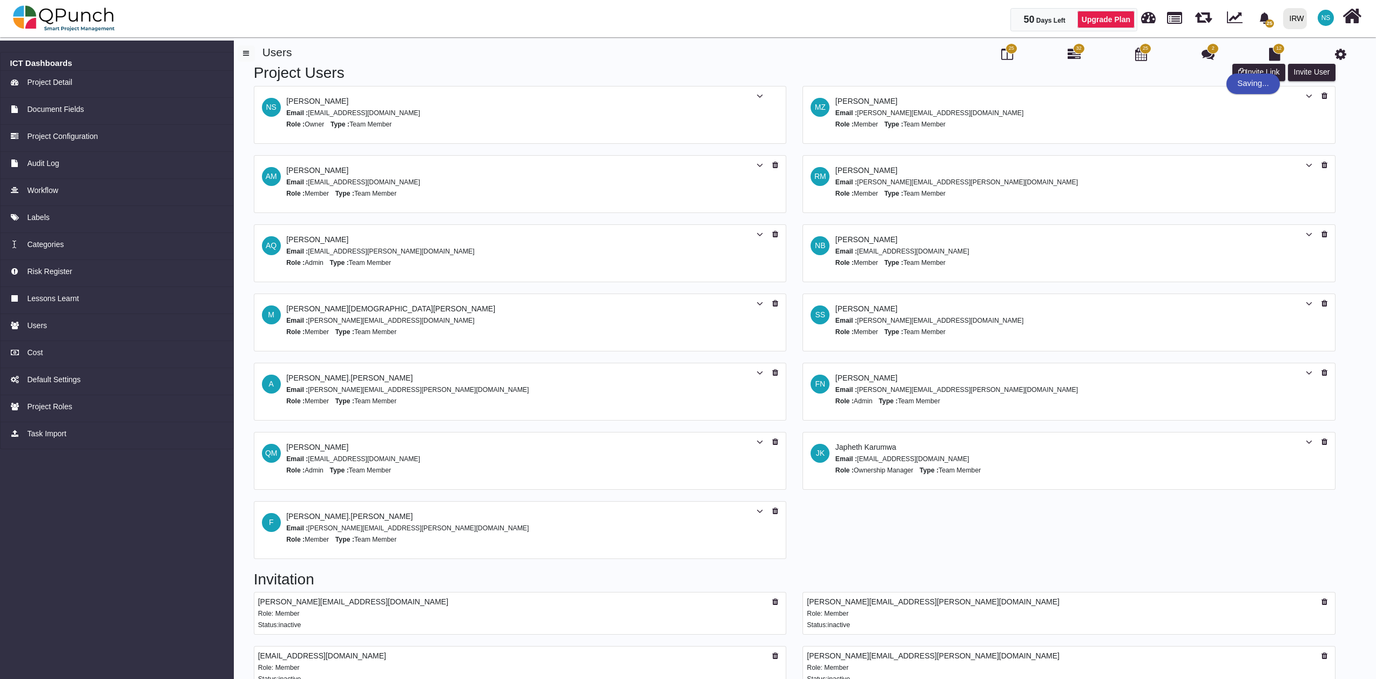
click at [327, 128] on div "Email : [PERSON_NAME][EMAIL_ADDRESS][DOMAIN_NAME] Role : Owner Type : Team Memb…" at bounding box center [353, 118] width 134 height 23
click at [759, 94] on icon at bounding box center [760, 96] width 6 height 8
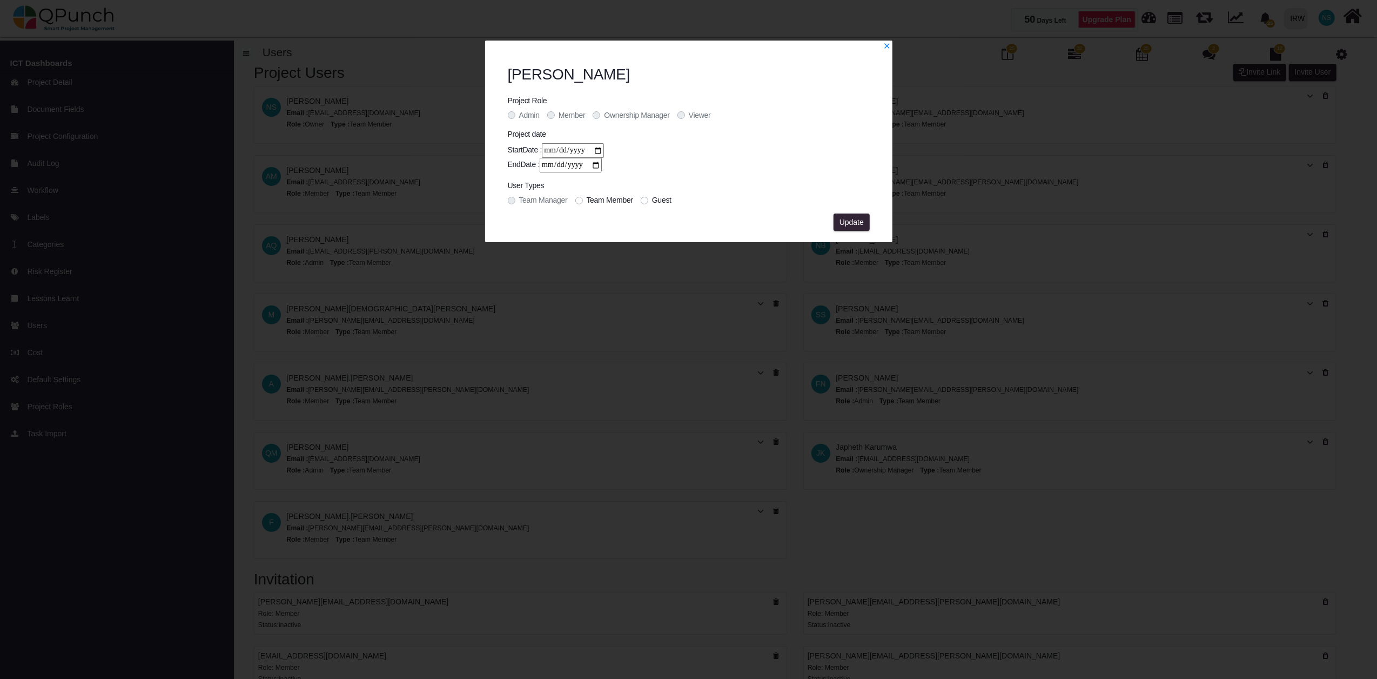
click at [577, 116] on span "Member" at bounding box center [572, 115] width 27 height 9
click at [681, 138] on div "Project date StartDate : EndDate :" at bounding box center [689, 154] width 362 height 51
click at [861, 219] on span "Update" at bounding box center [851, 222] width 24 height 9
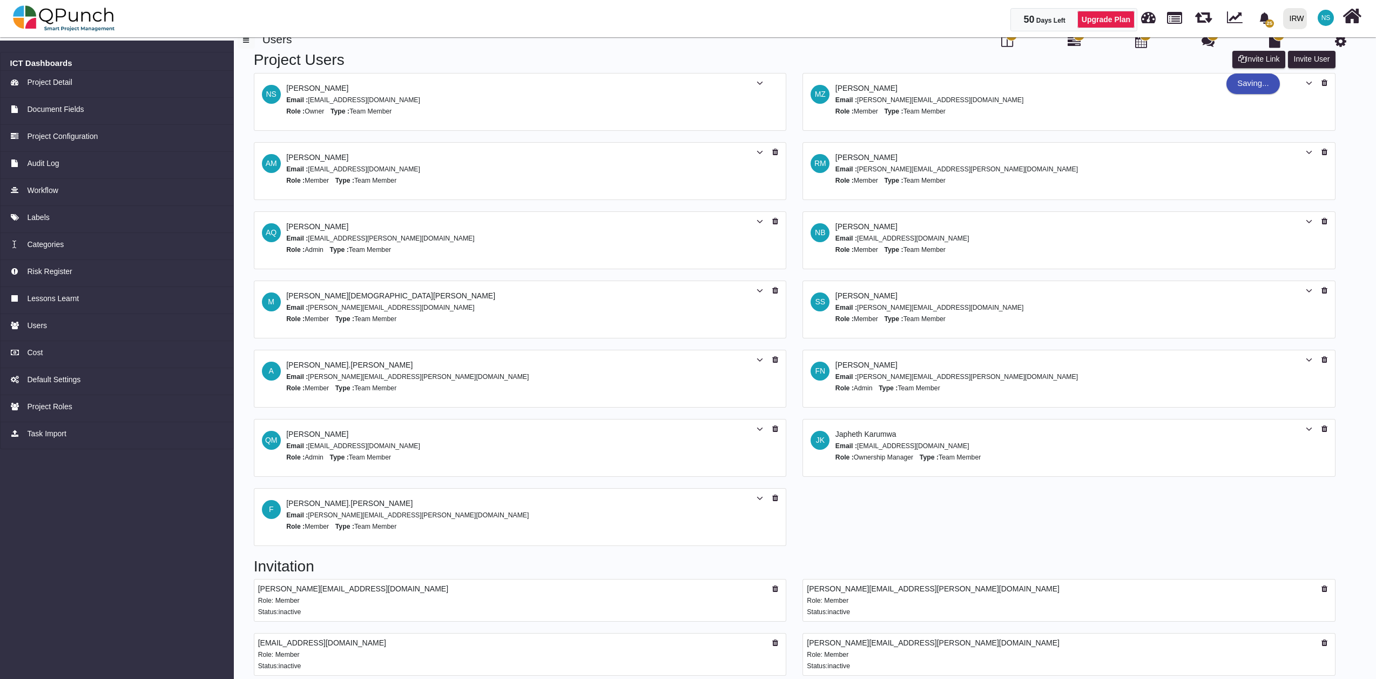
scroll to position [24, 0]
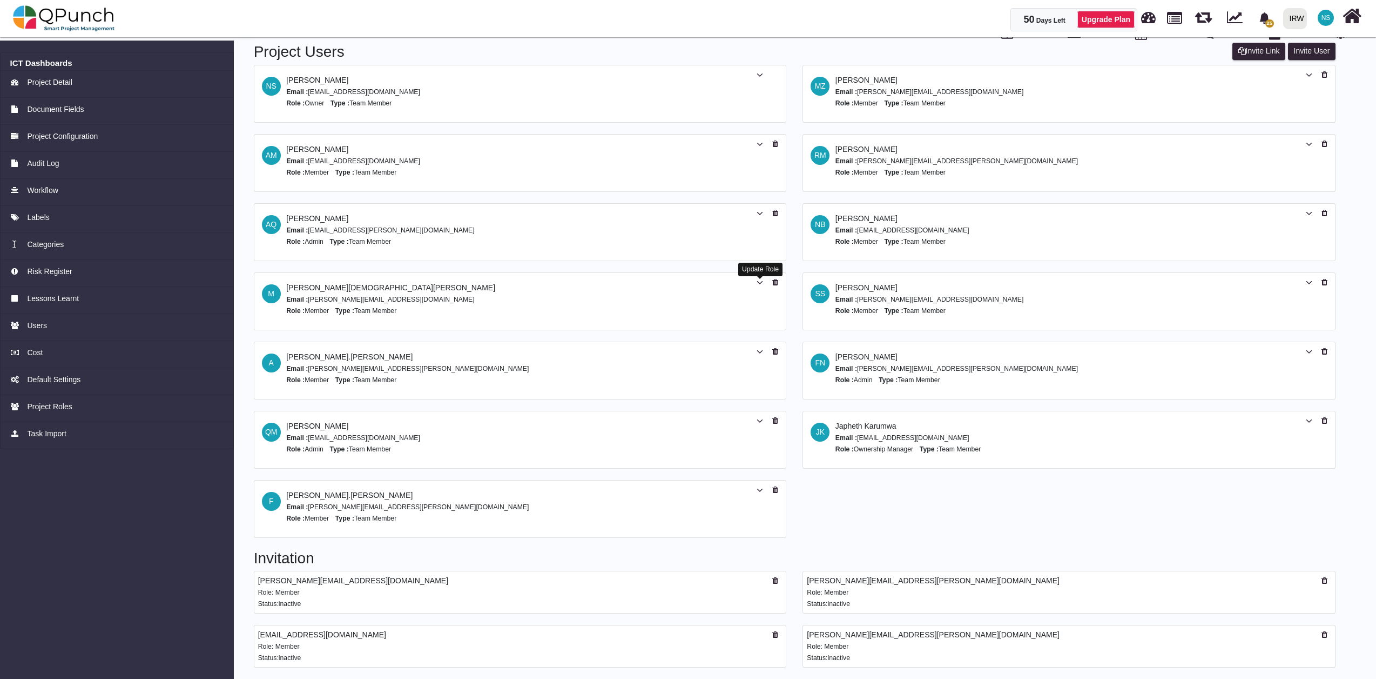
click at [758, 281] on icon at bounding box center [760, 283] width 6 height 8
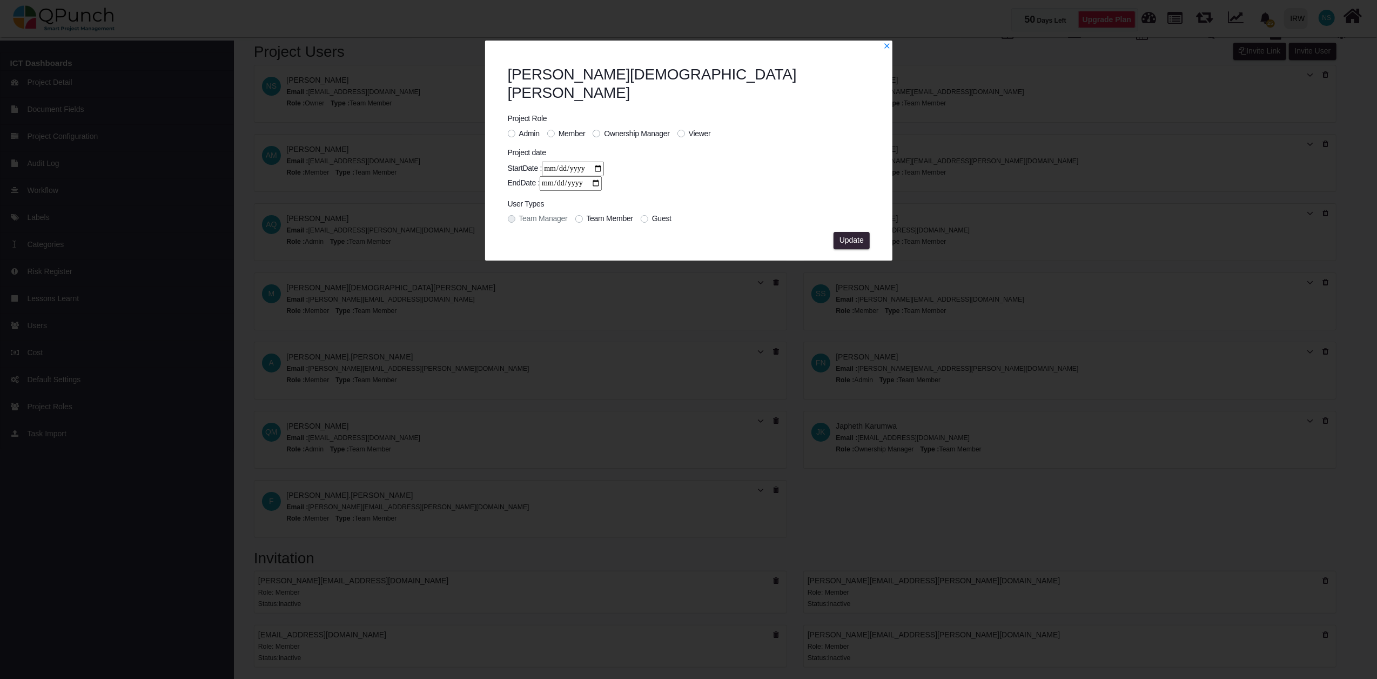
click at [525, 129] on span "Admin" at bounding box center [529, 133] width 21 height 9
click at [855, 236] on span "Update" at bounding box center [851, 240] width 24 height 9
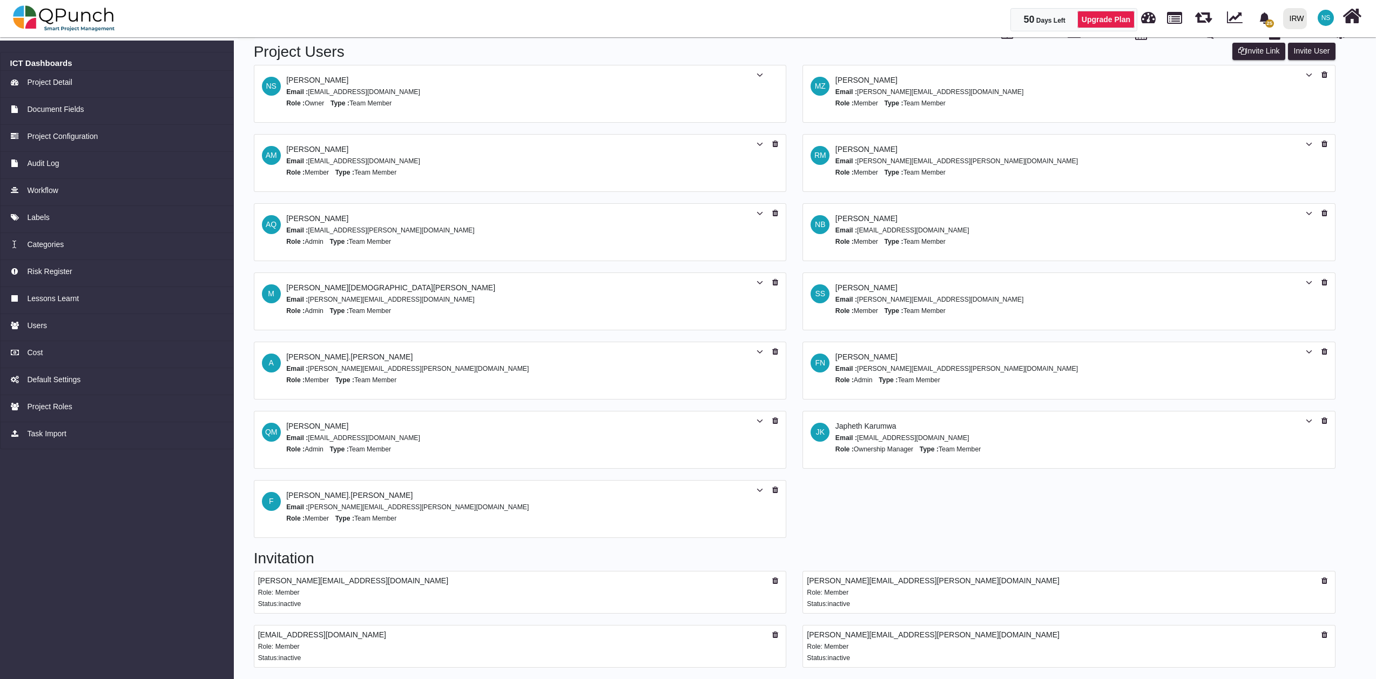
click at [1326, 19] on span "NS" at bounding box center [1326, 18] width 9 height 6
click at [1301, 48] on link "Subscription Settings" at bounding box center [1293, 49] width 94 height 15
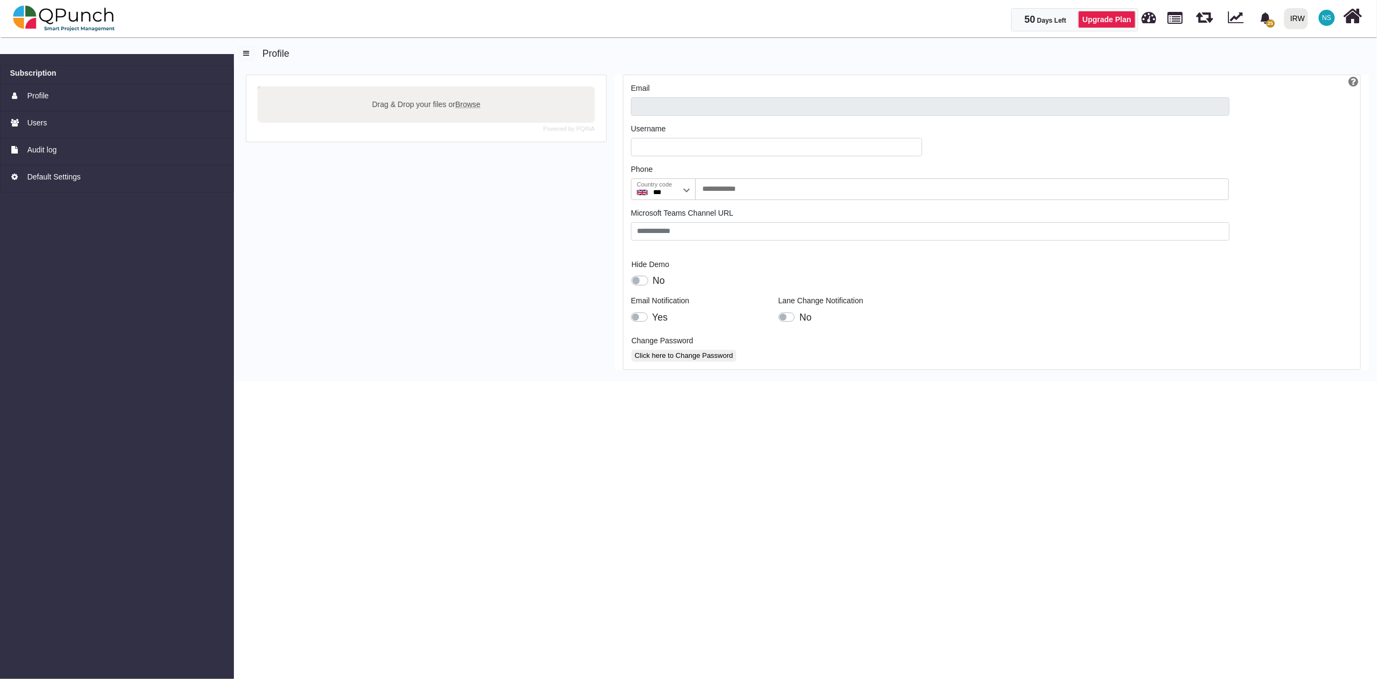
type input "**********"
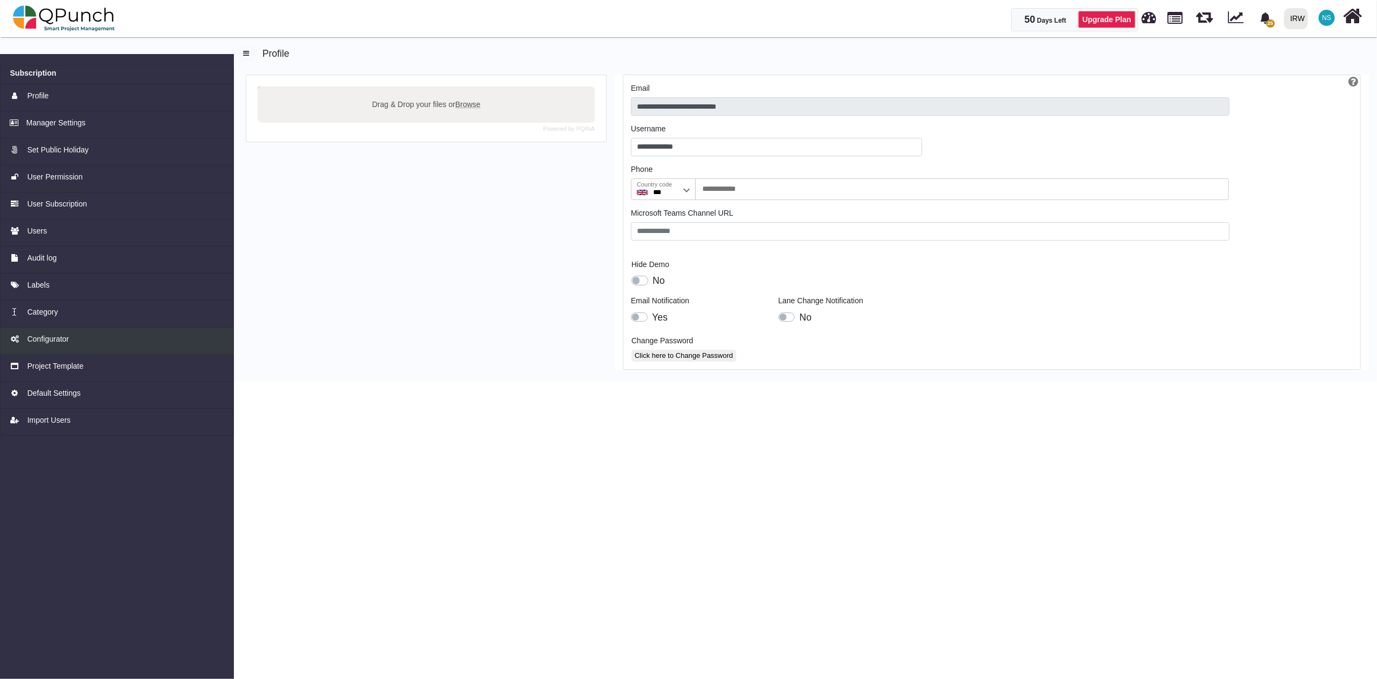
click at [46, 328] on link "Configurator" at bounding box center [117, 340] width 234 height 27
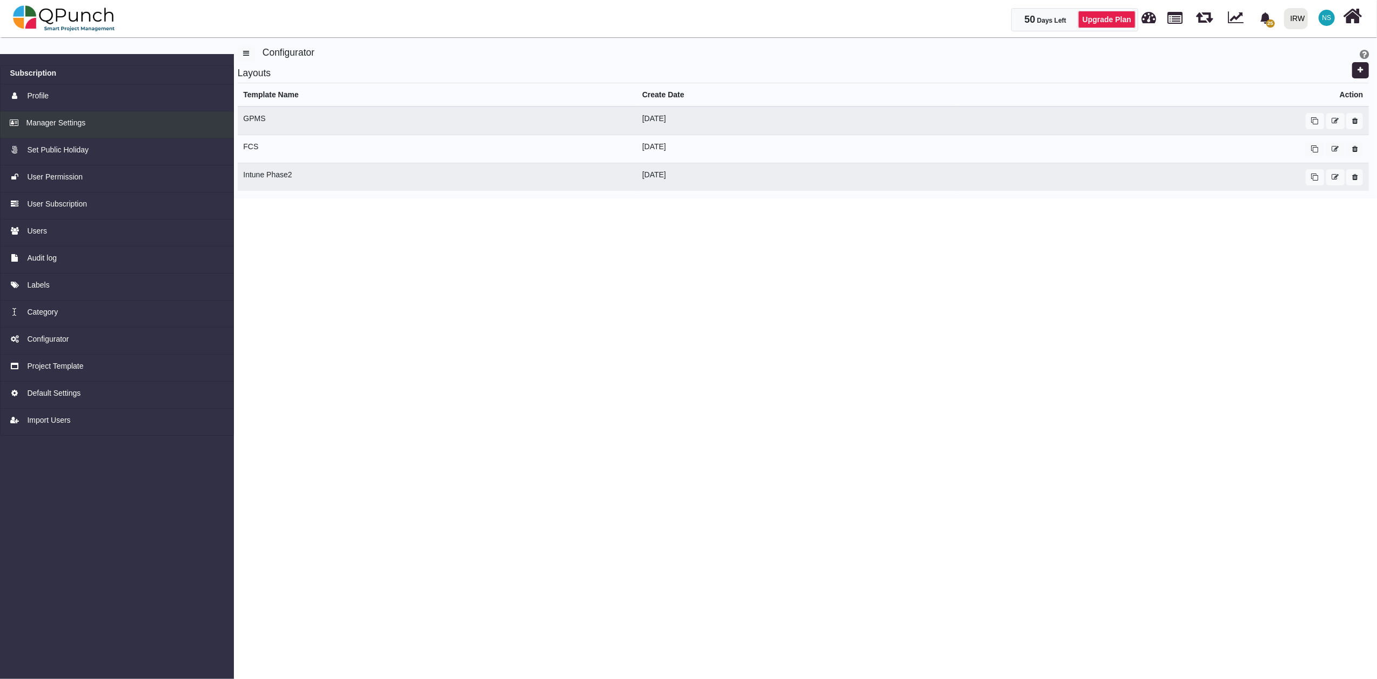
click at [61, 115] on link "Manager Settings" at bounding box center [117, 124] width 234 height 27
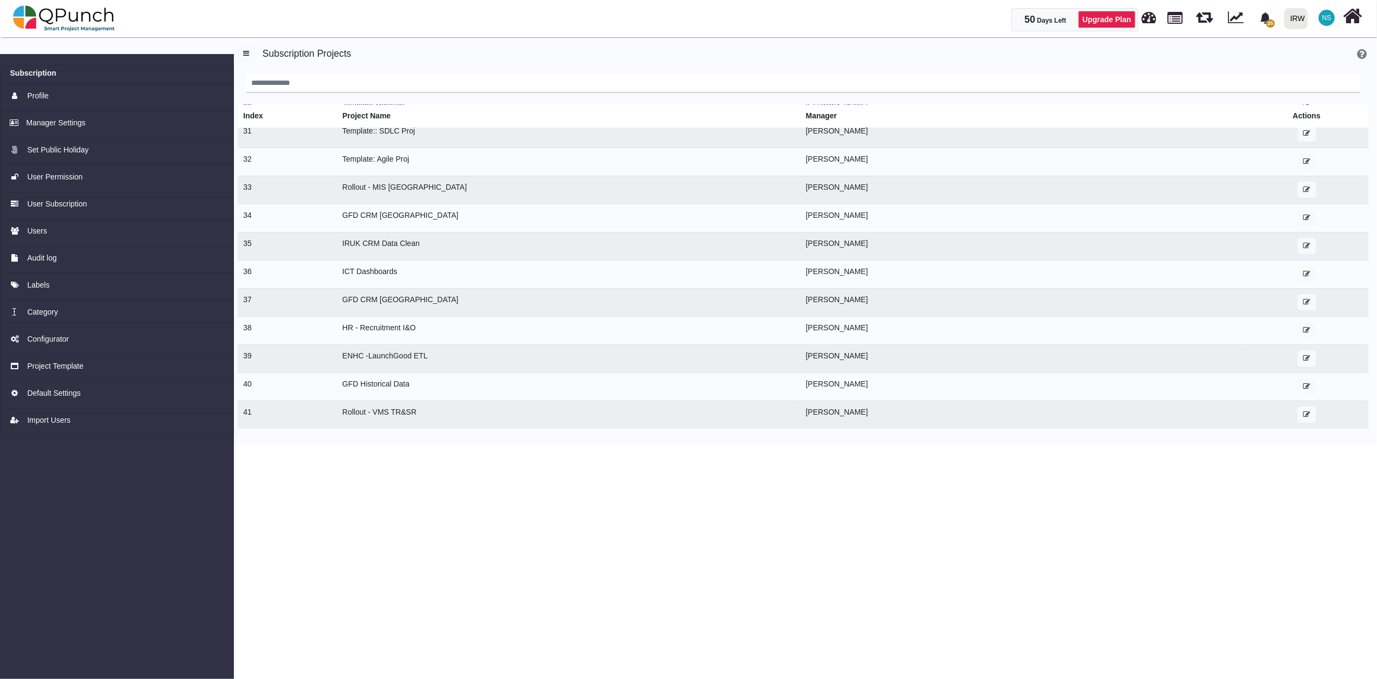
scroll to position [858, 0]
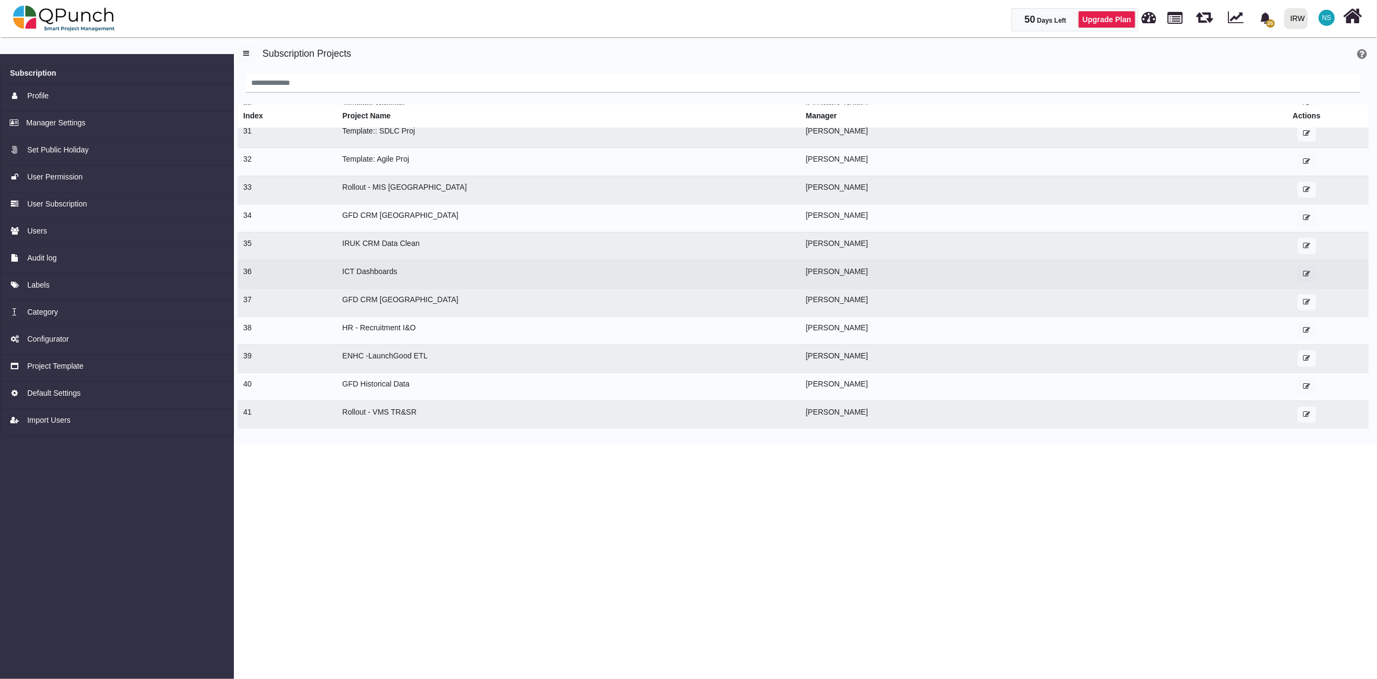
click at [1303, 273] on icon "button" at bounding box center [1306, 273] width 7 height 7
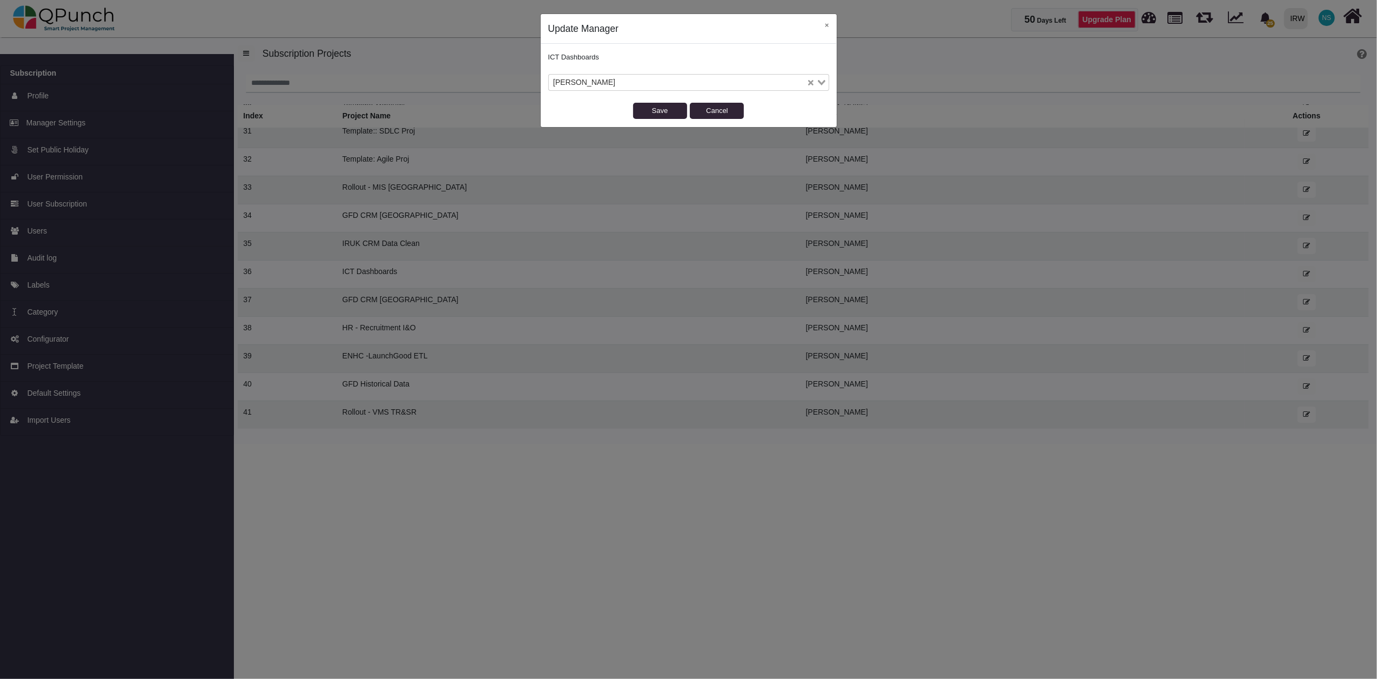
click at [809, 83] on icon "Clear Selected" at bounding box center [810, 82] width 5 height 5
click at [822, 84] on icon "Search for option" at bounding box center [822, 82] width 8 height 5
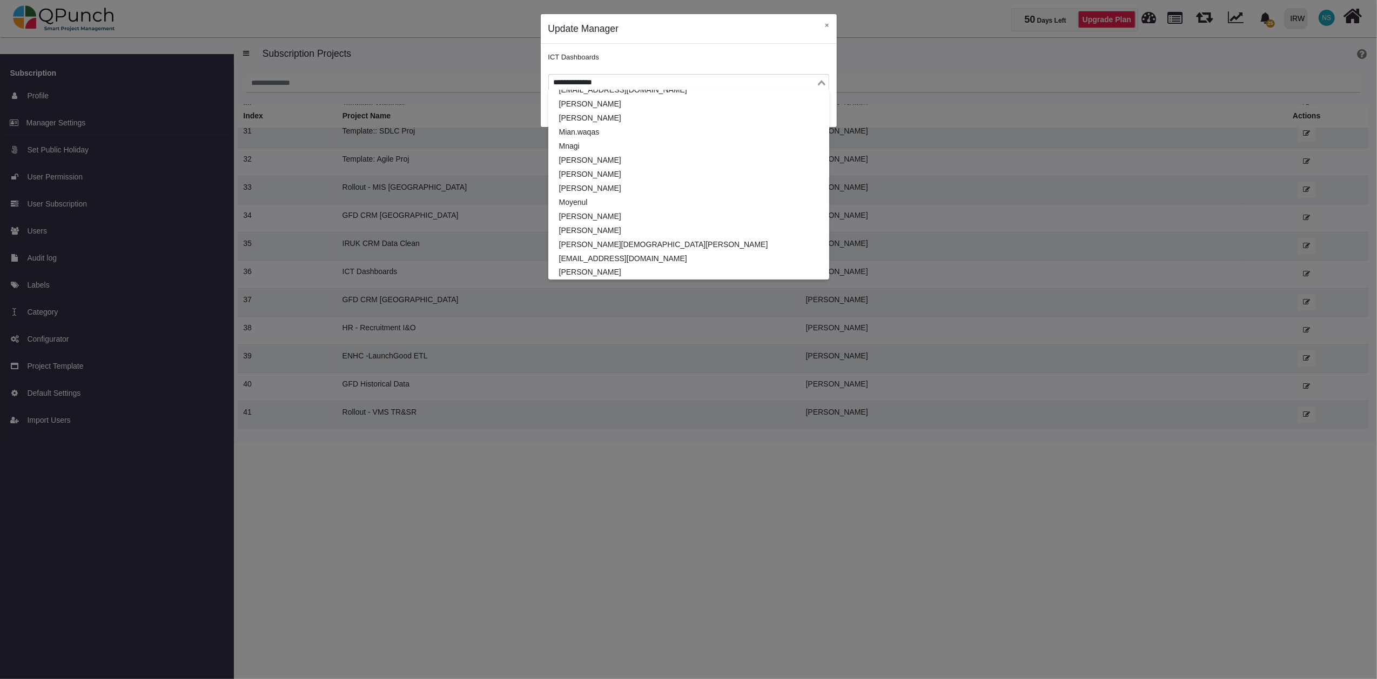
scroll to position [0, 0]
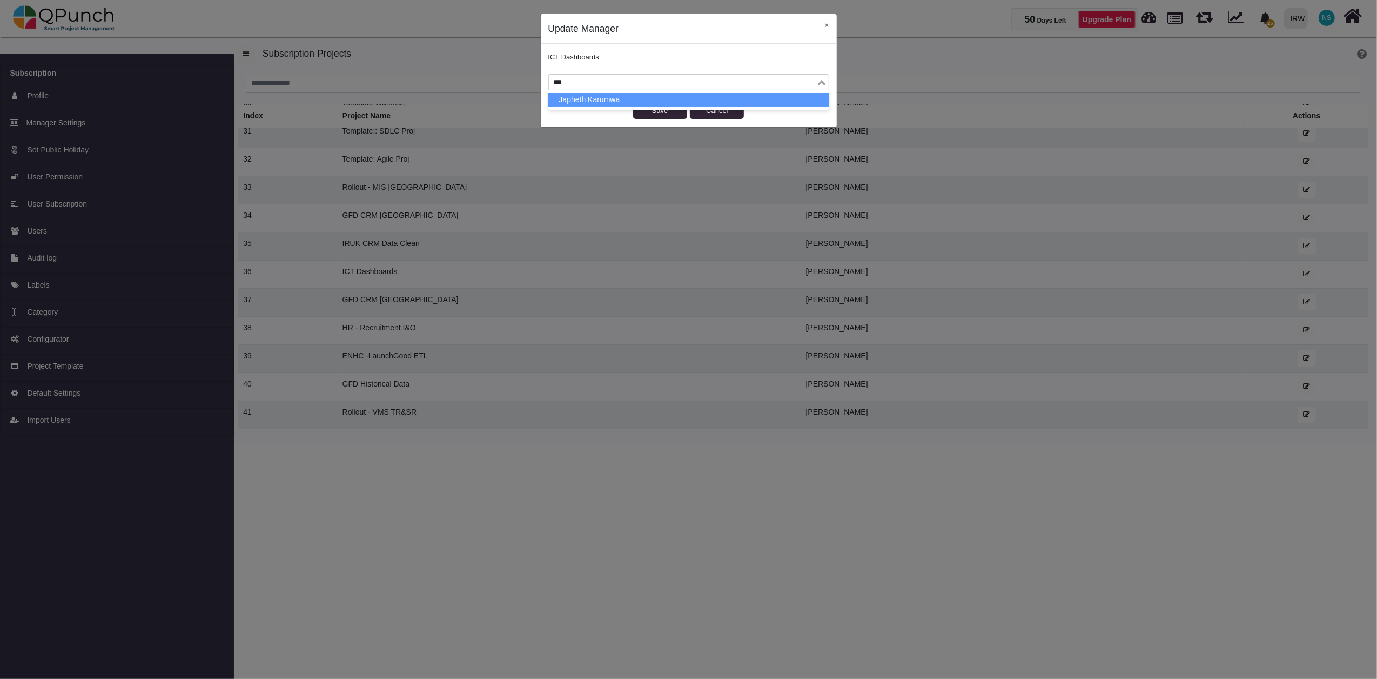
type input "****"
click at [608, 99] on li "Japheth Karumwa" at bounding box center [688, 100] width 281 height 14
click at [673, 109] on button "Save" at bounding box center [660, 111] width 54 height 16
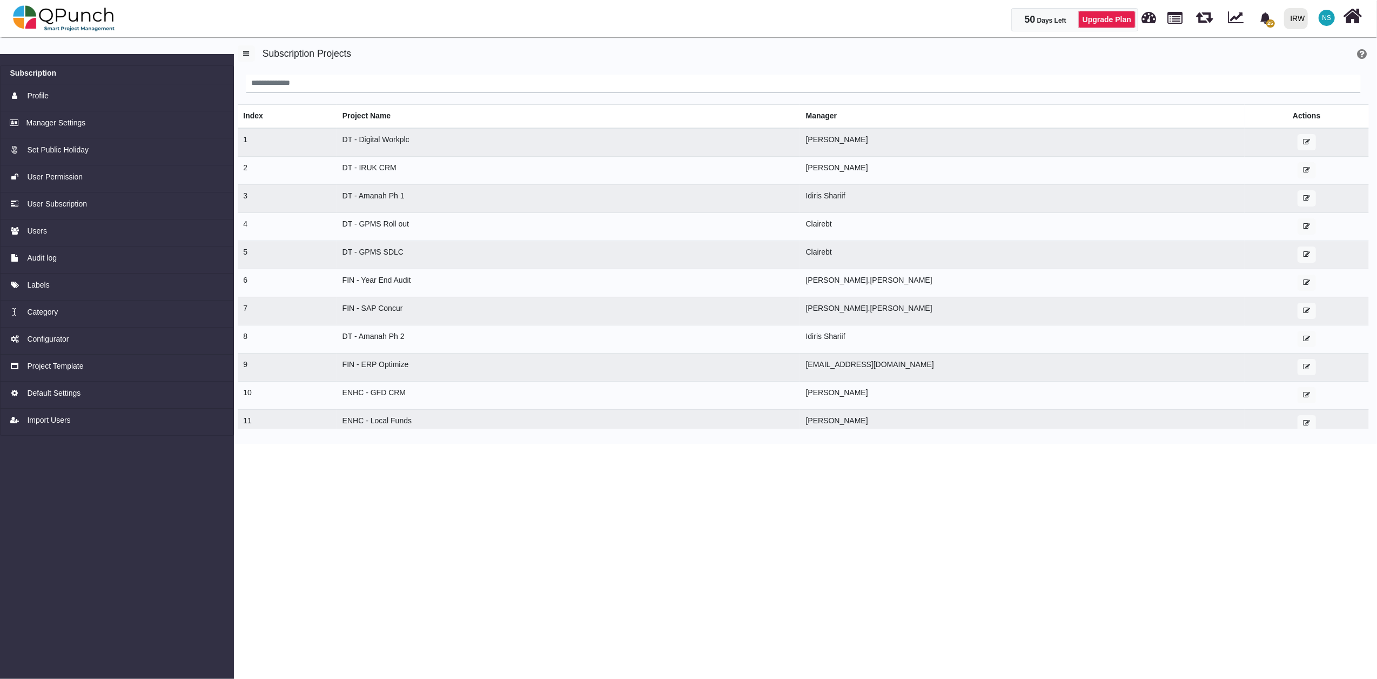
click at [321, 55] on h5 "Subscription Projects" at bounding box center [803, 52] width 1131 height 14
click at [79, 112] on link "Manager Settings" at bounding box center [117, 124] width 234 height 27
click at [79, 118] on span "Manager Settings" at bounding box center [55, 122] width 59 height 11
click at [1303, 370] on icon "button" at bounding box center [1306, 366] width 7 height 7
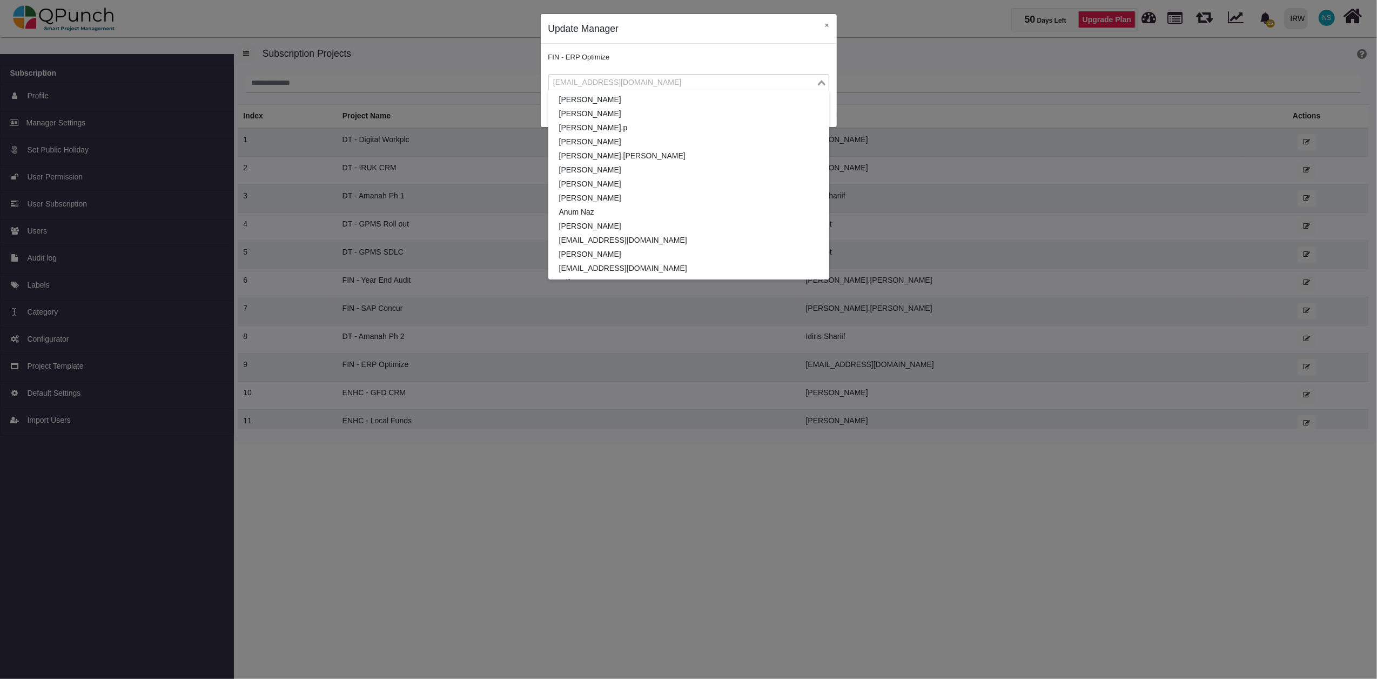
scroll to position [1007, 0]
click at [669, 82] on input "Search for option" at bounding box center [682, 83] width 265 height 12
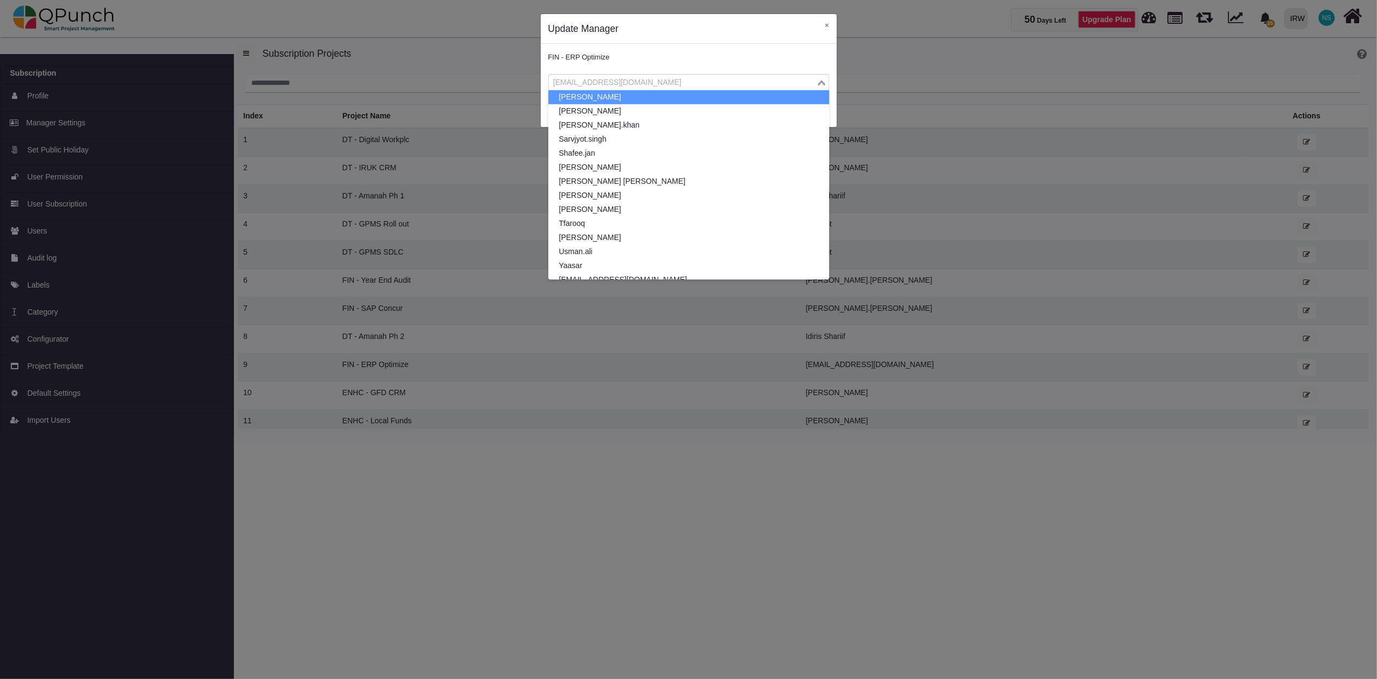
click at [640, 77] on input "Search for option" at bounding box center [682, 83] width 265 height 12
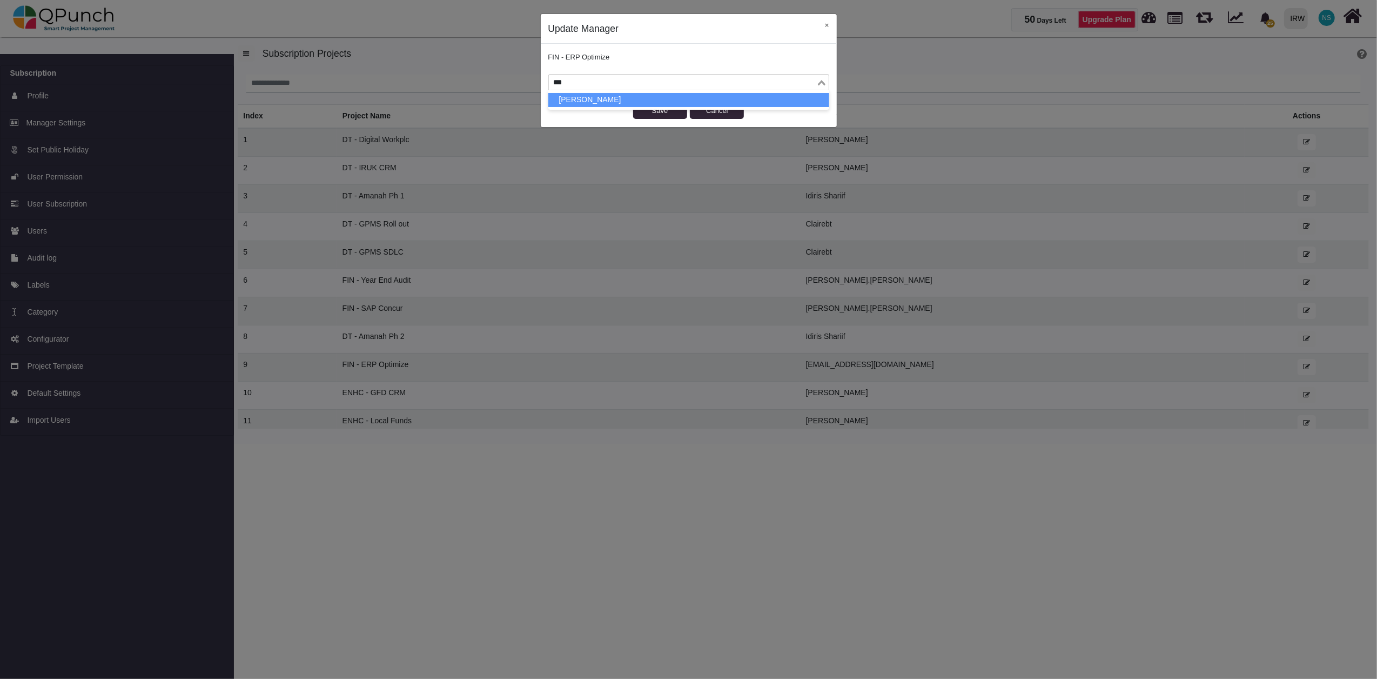
type input "****"
click at [601, 100] on li "[PERSON_NAME]" at bounding box center [688, 100] width 281 height 14
click at [653, 113] on button "Save" at bounding box center [660, 111] width 54 height 16
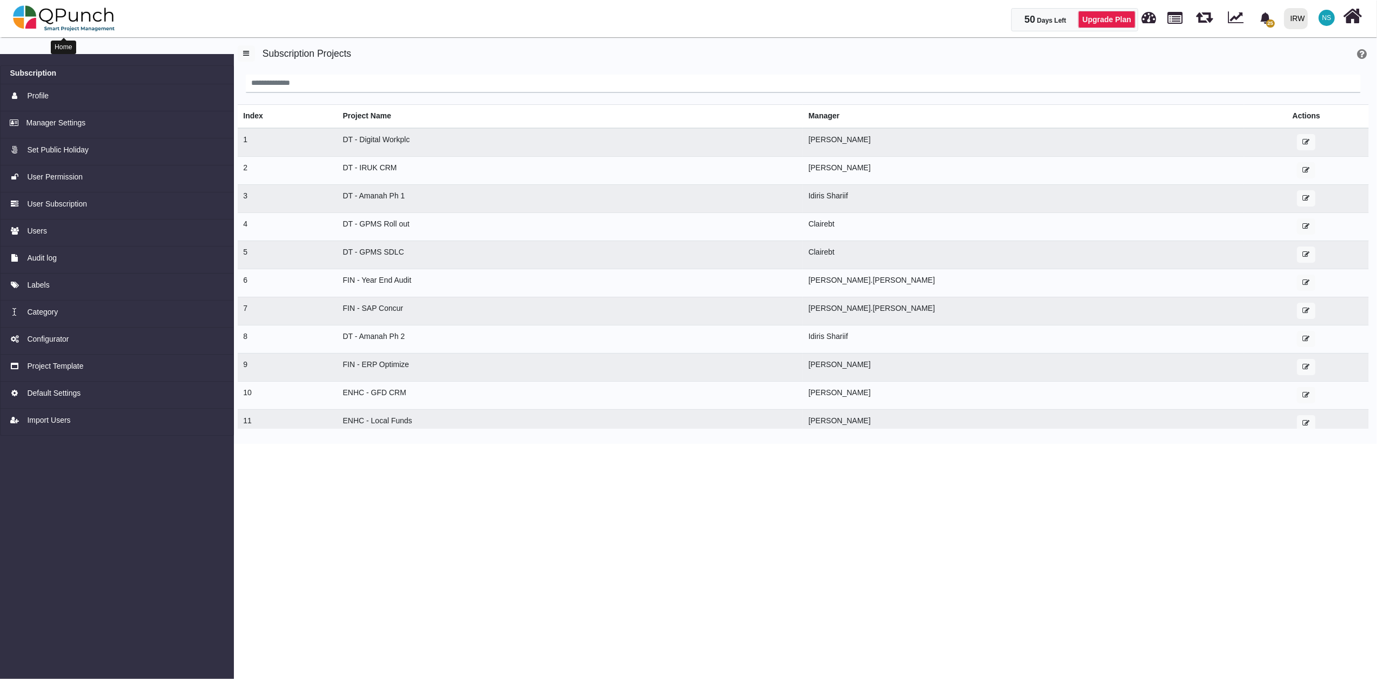
click at [74, 22] on img at bounding box center [64, 18] width 102 height 32
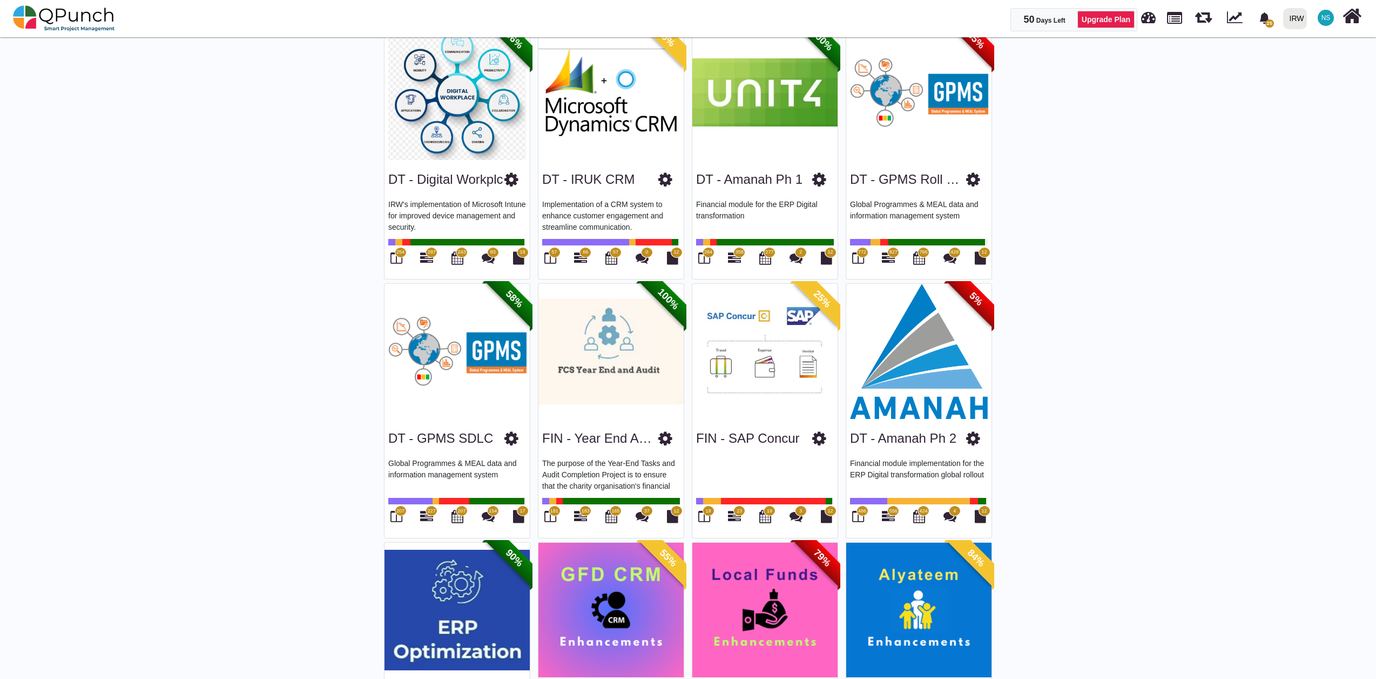
scroll to position [120, 0]
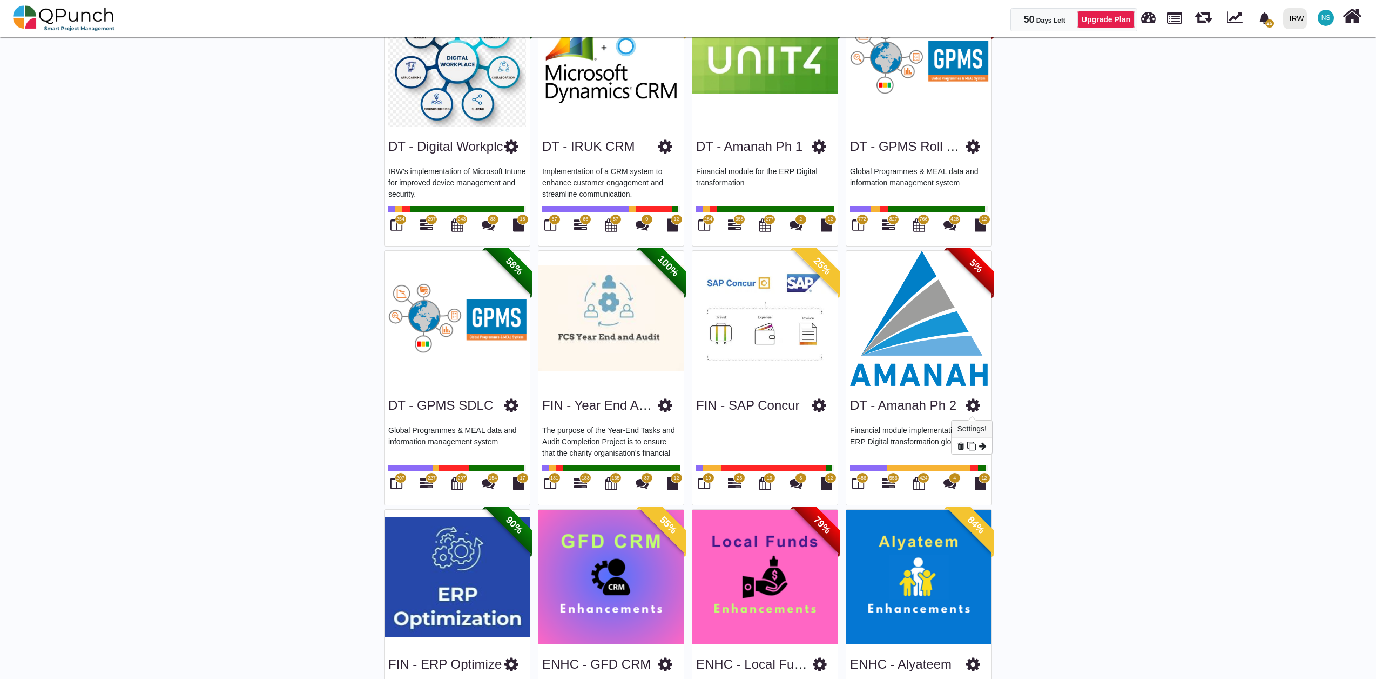
click at [977, 409] on icon at bounding box center [973, 405] width 14 height 16
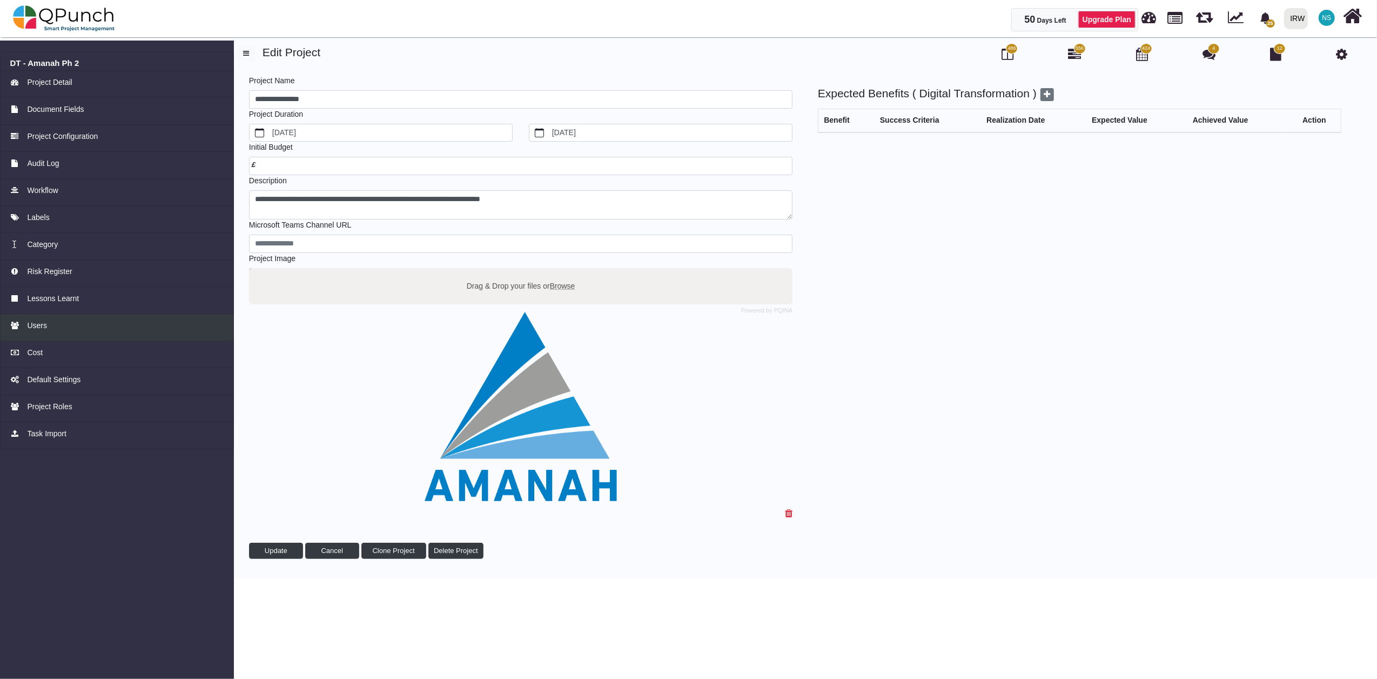
click at [43, 323] on span "Users" at bounding box center [37, 325] width 20 height 11
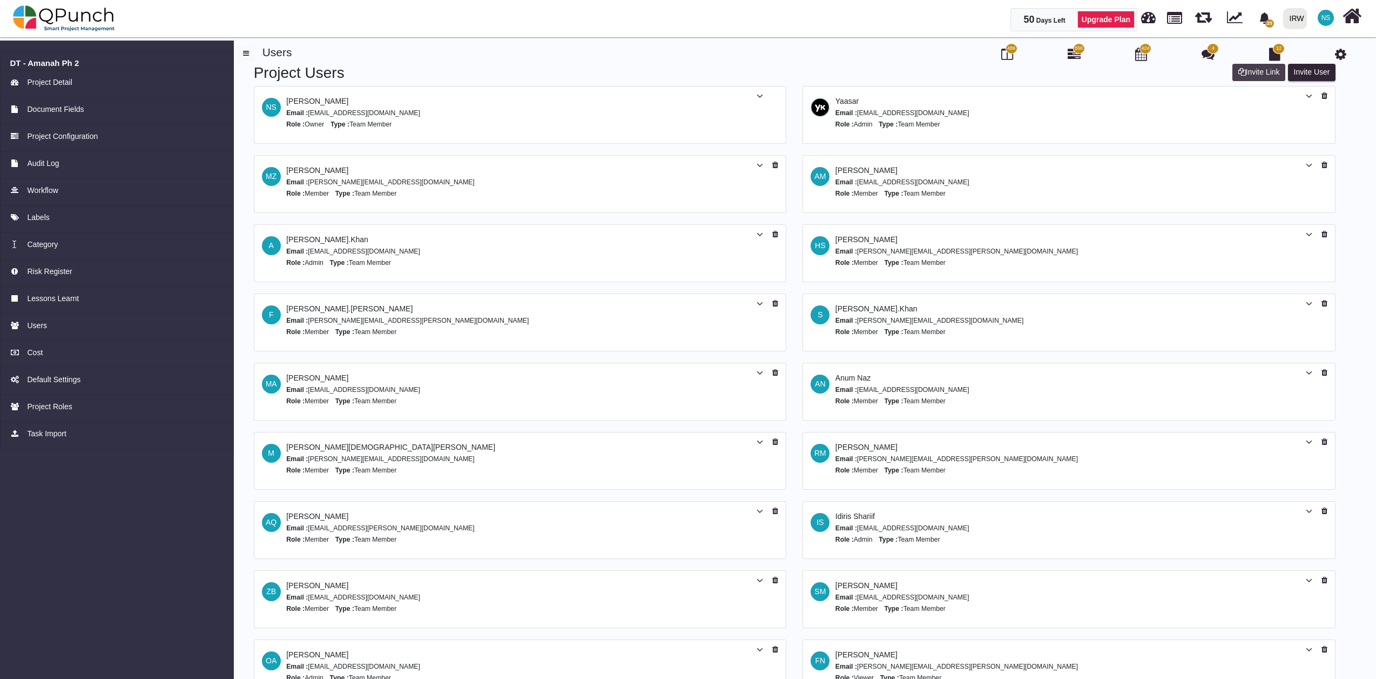
click at [1268, 70] on button "Invite Link" at bounding box center [1259, 72] width 53 height 17
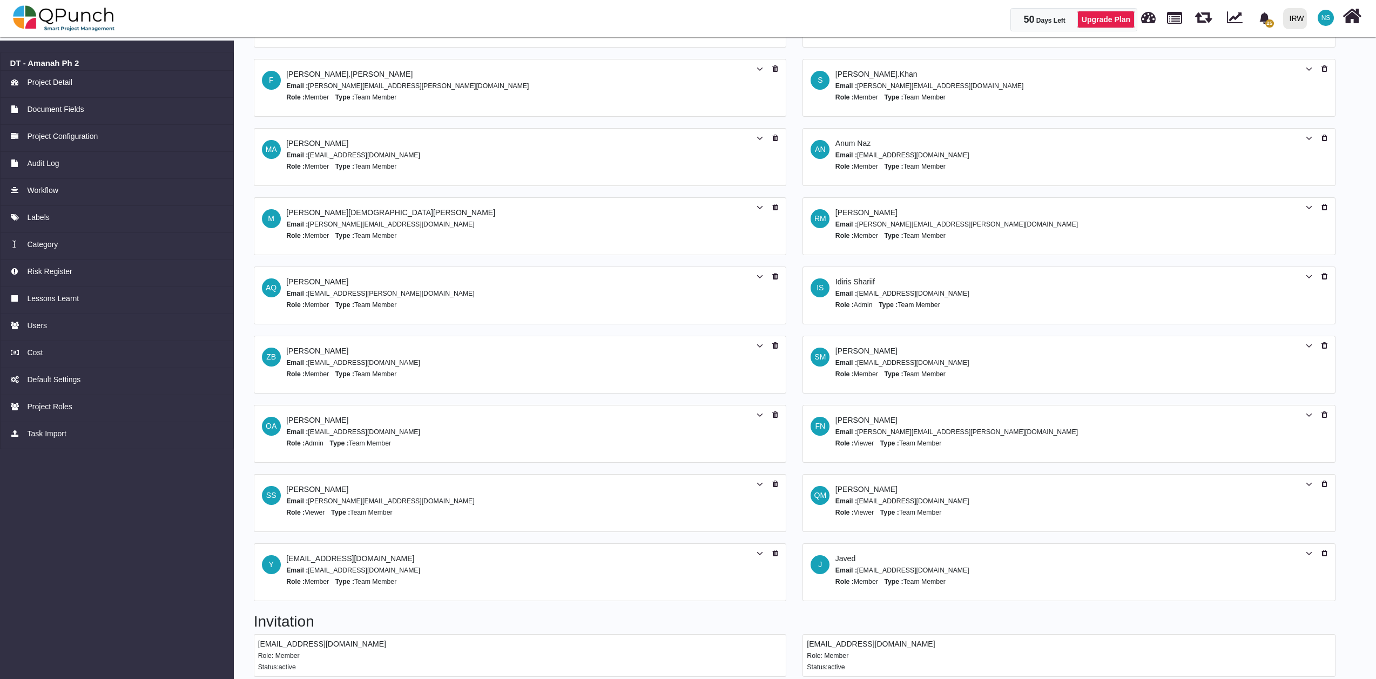
scroll to position [247, 0]
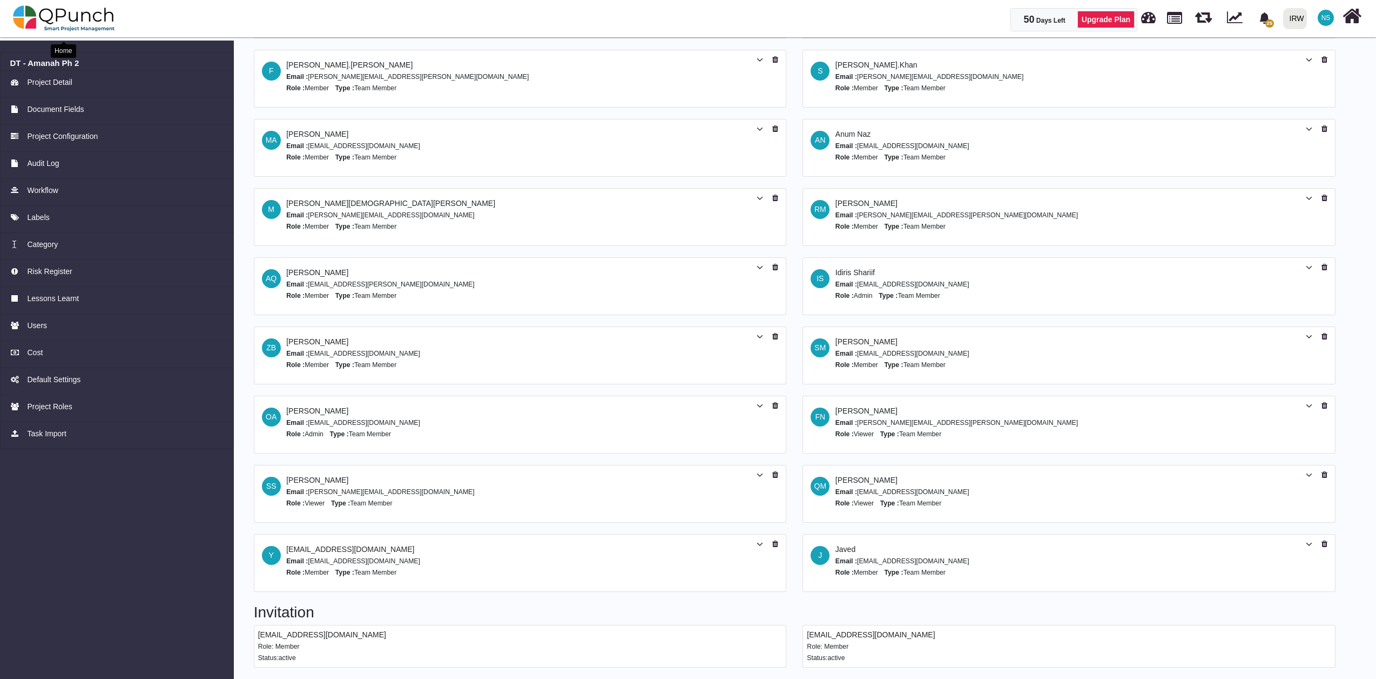
click at [74, 14] on img at bounding box center [64, 18] width 102 height 32
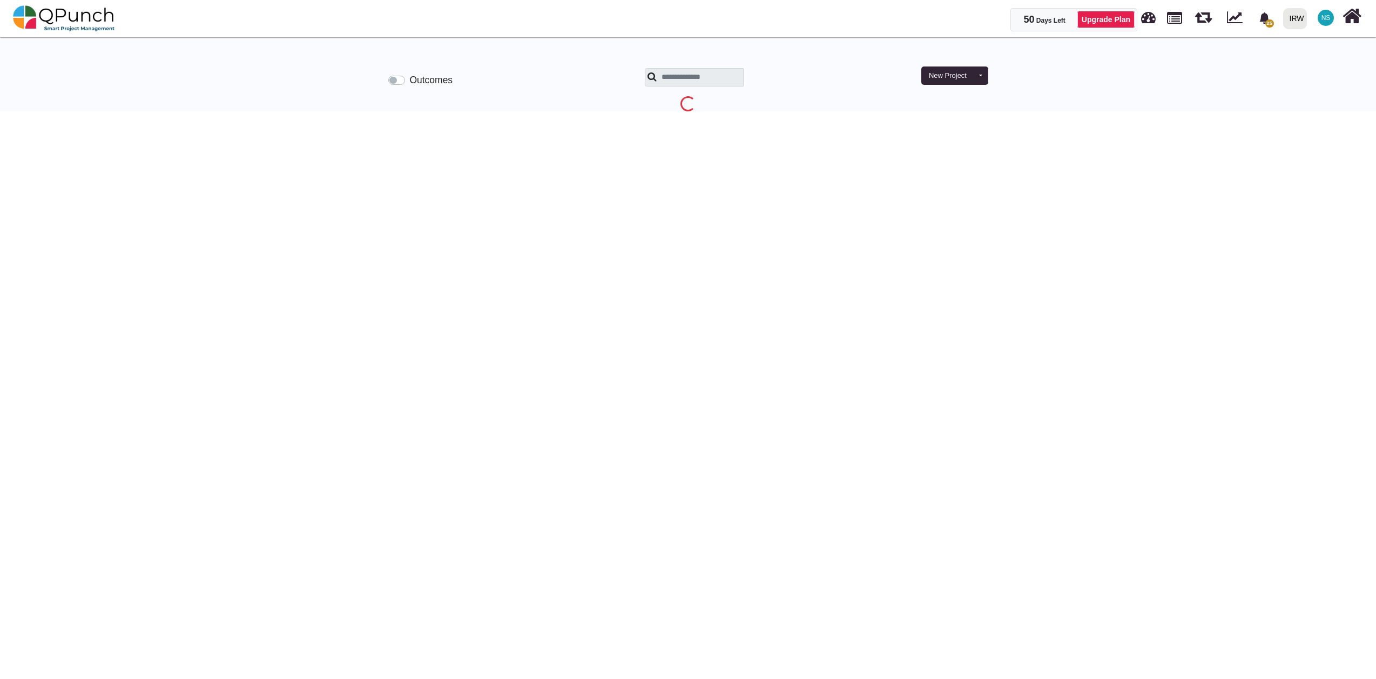
click at [1328, 22] on span "NS" at bounding box center [1326, 18] width 16 height 16
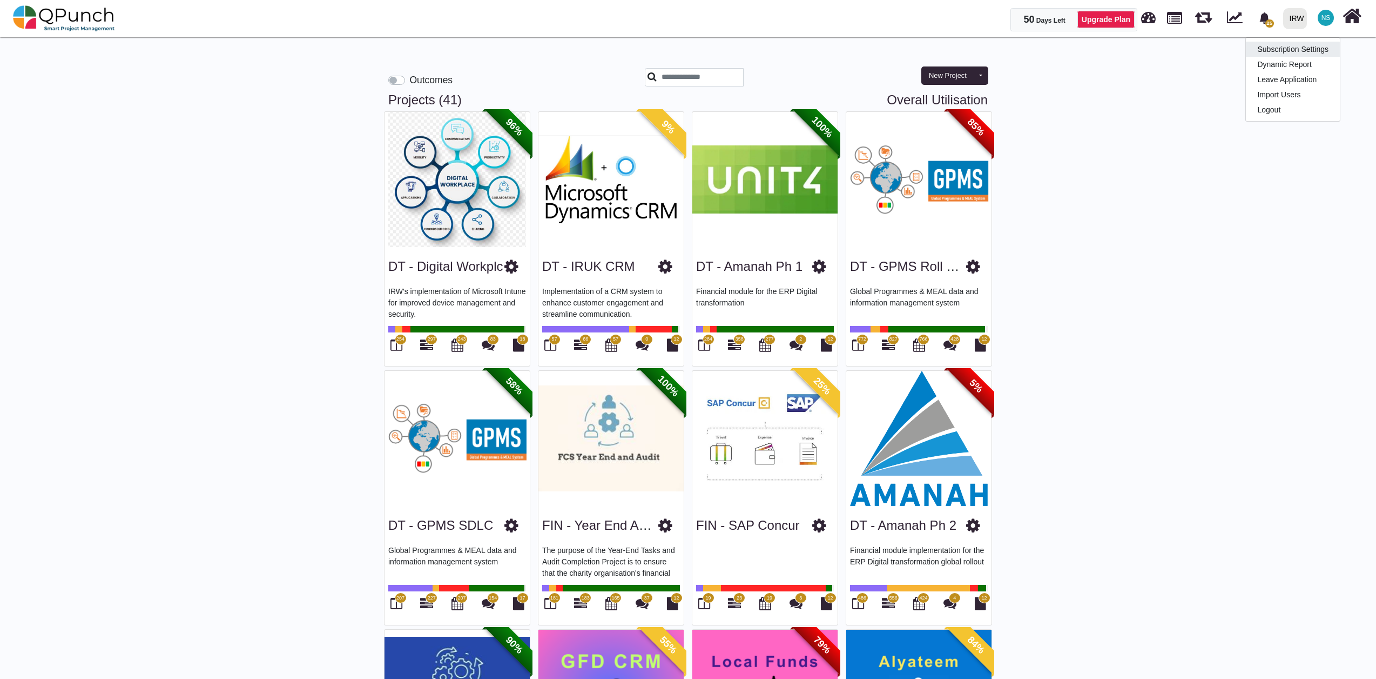
click at [1305, 48] on link "Subscription Settings" at bounding box center [1293, 49] width 94 height 15
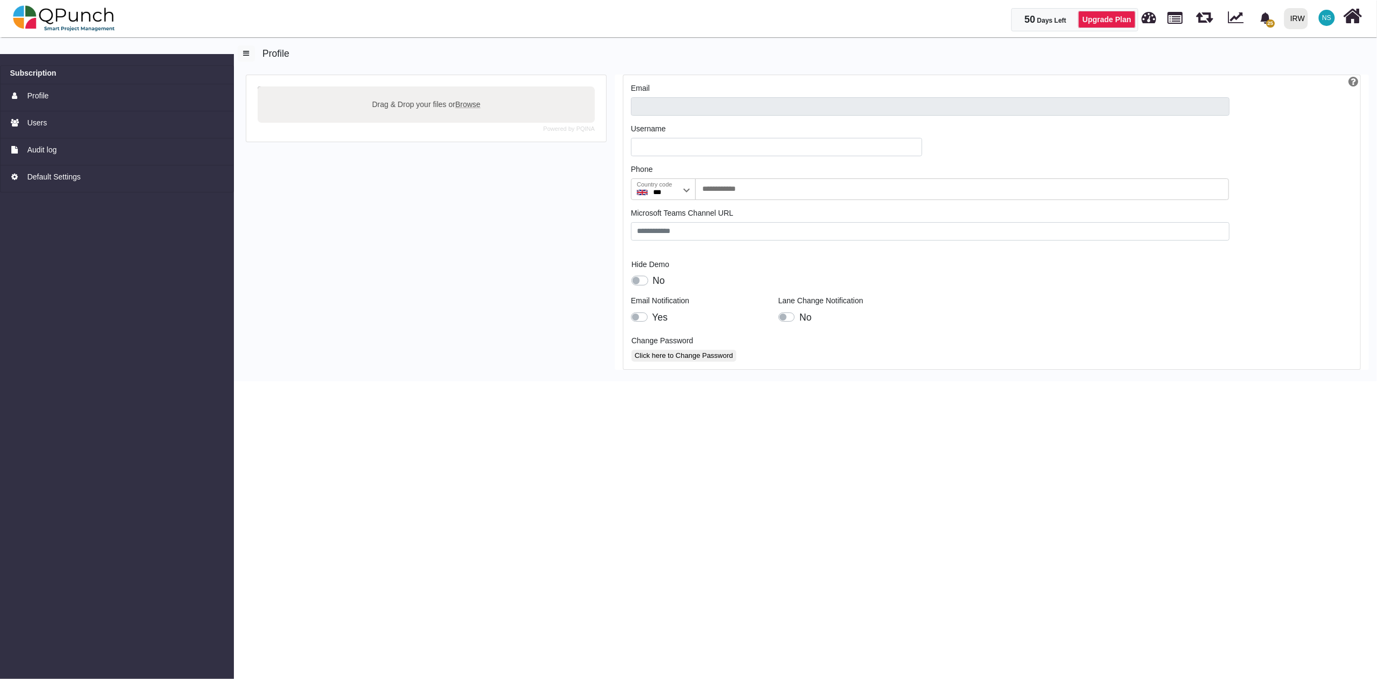
type input "**********"
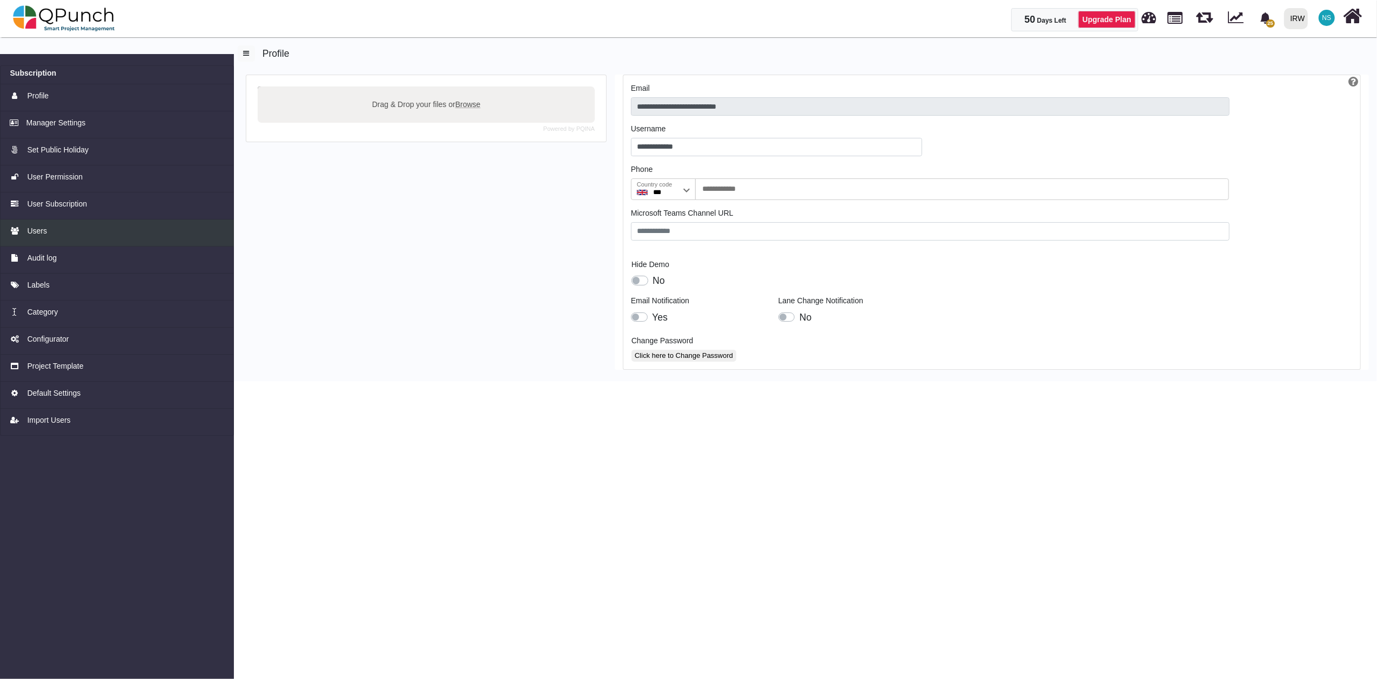
click at [46, 225] on div "Users" at bounding box center [117, 230] width 214 height 11
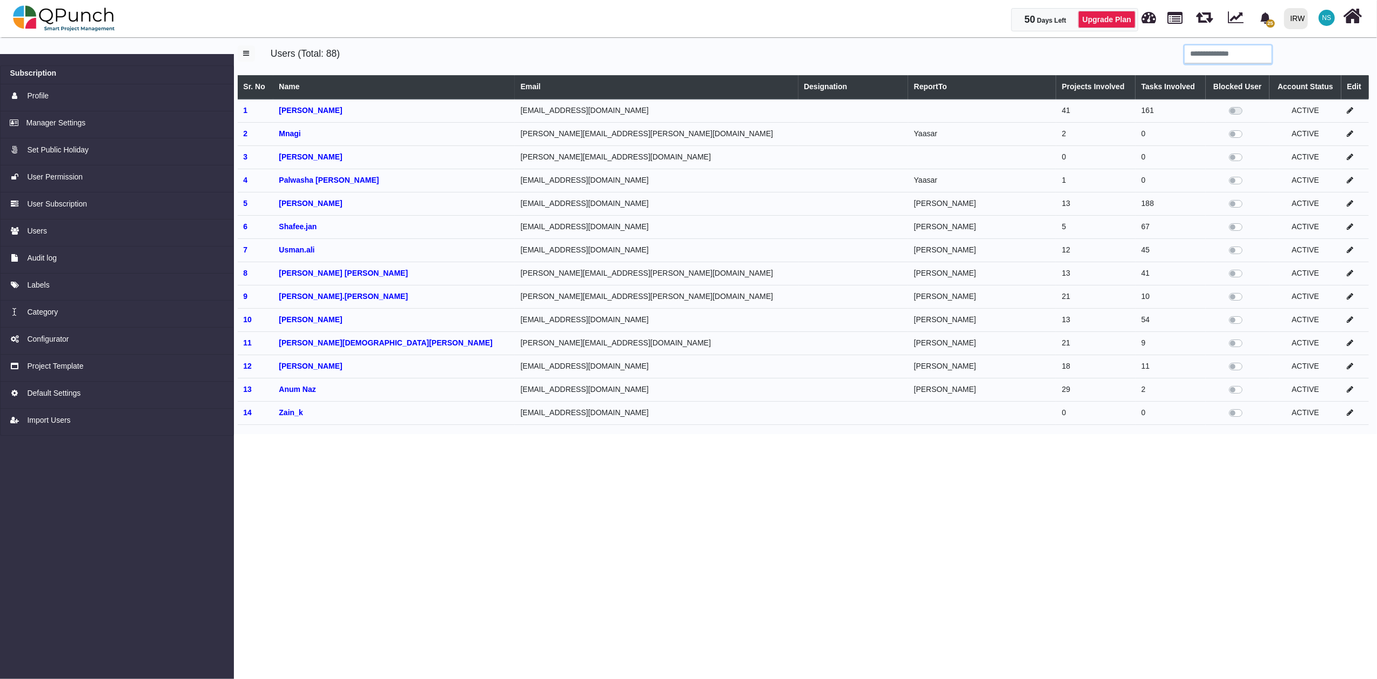
click at [1210, 46] on input "search" at bounding box center [1228, 54] width 87 height 18
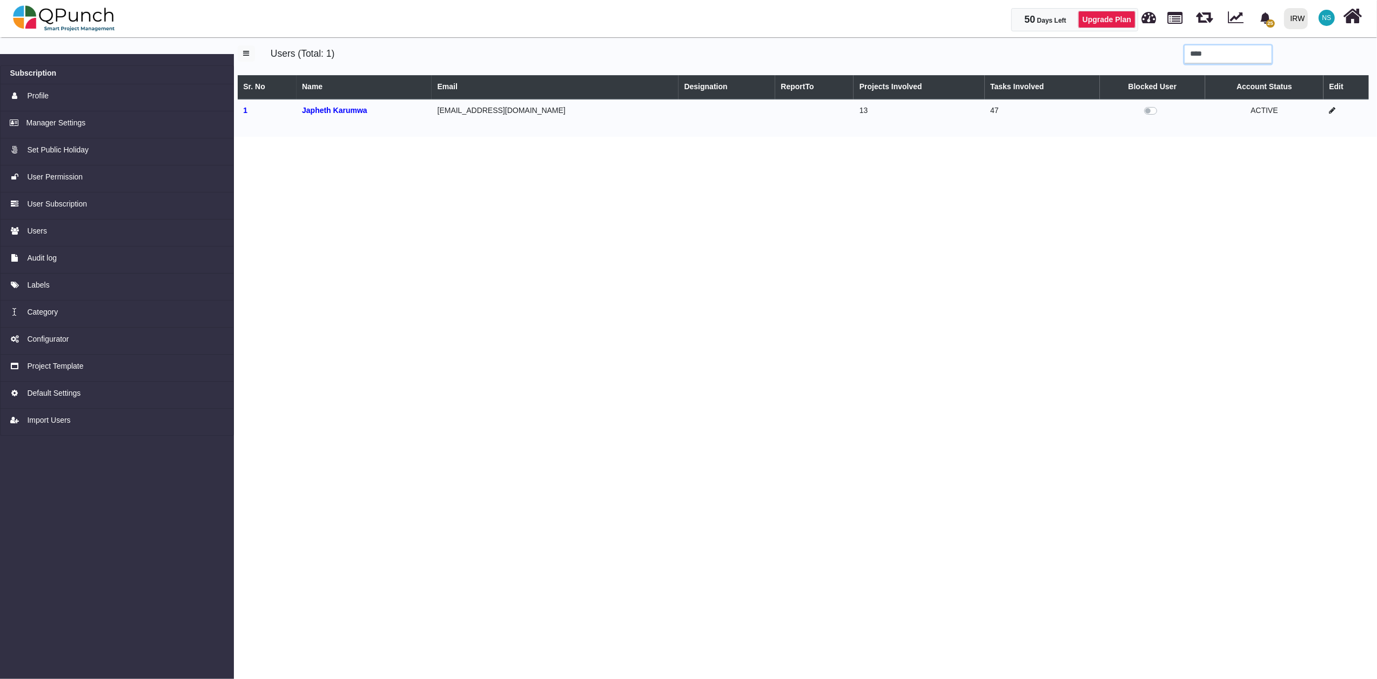
type input "****"
click at [1332, 111] on icon at bounding box center [1332, 110] width 6 height 8
select select
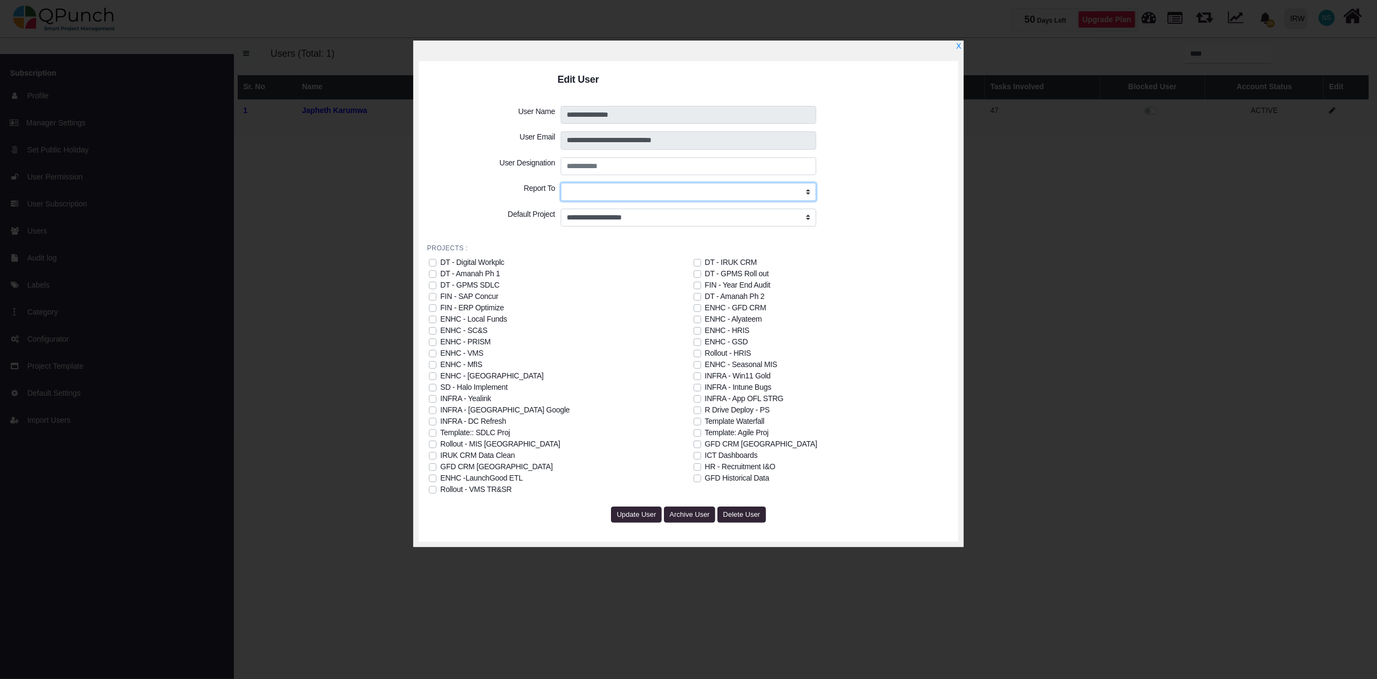
click at [635, 191] on select "**********" at bounding box center [689, 192] width 256 height 18
click at [925, 251] on div "**********" at bounding box center [688, 318] width 523 height 425
click at [744, 297] on div "DT - Amanah Ph 2" at bounding box center [734, 296] width 59 height 11
click at [641, 518] on span "Update User" at bounding box center [636, 514] width 39 height 8
